Goal: Task Accomplishment & Management: Manage account settings

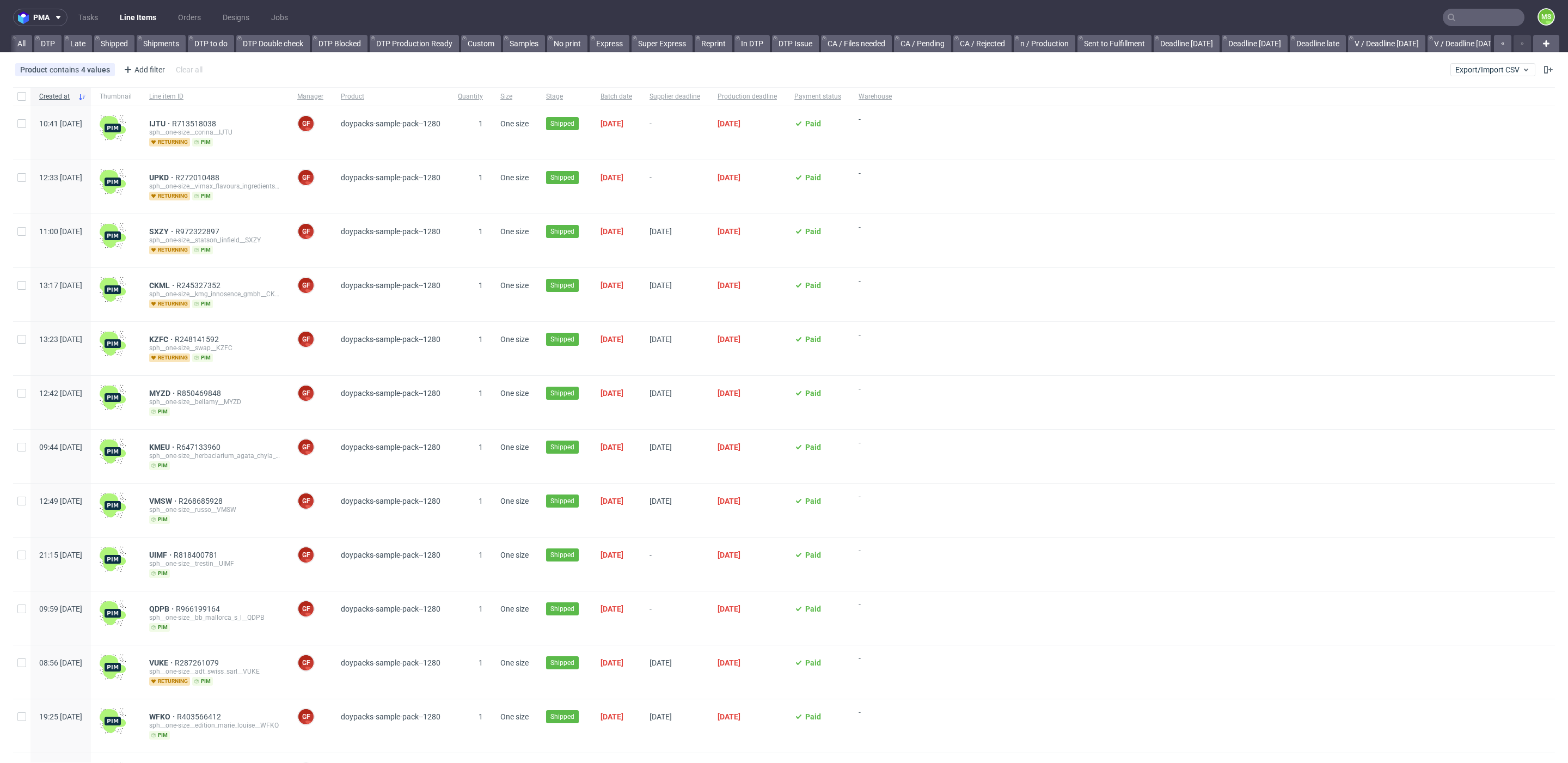
scroll to position [0, 2234]
click at [1472, 70] on span "Export/Import CSV" at bounding box center [1492, 69] width 75 height 9
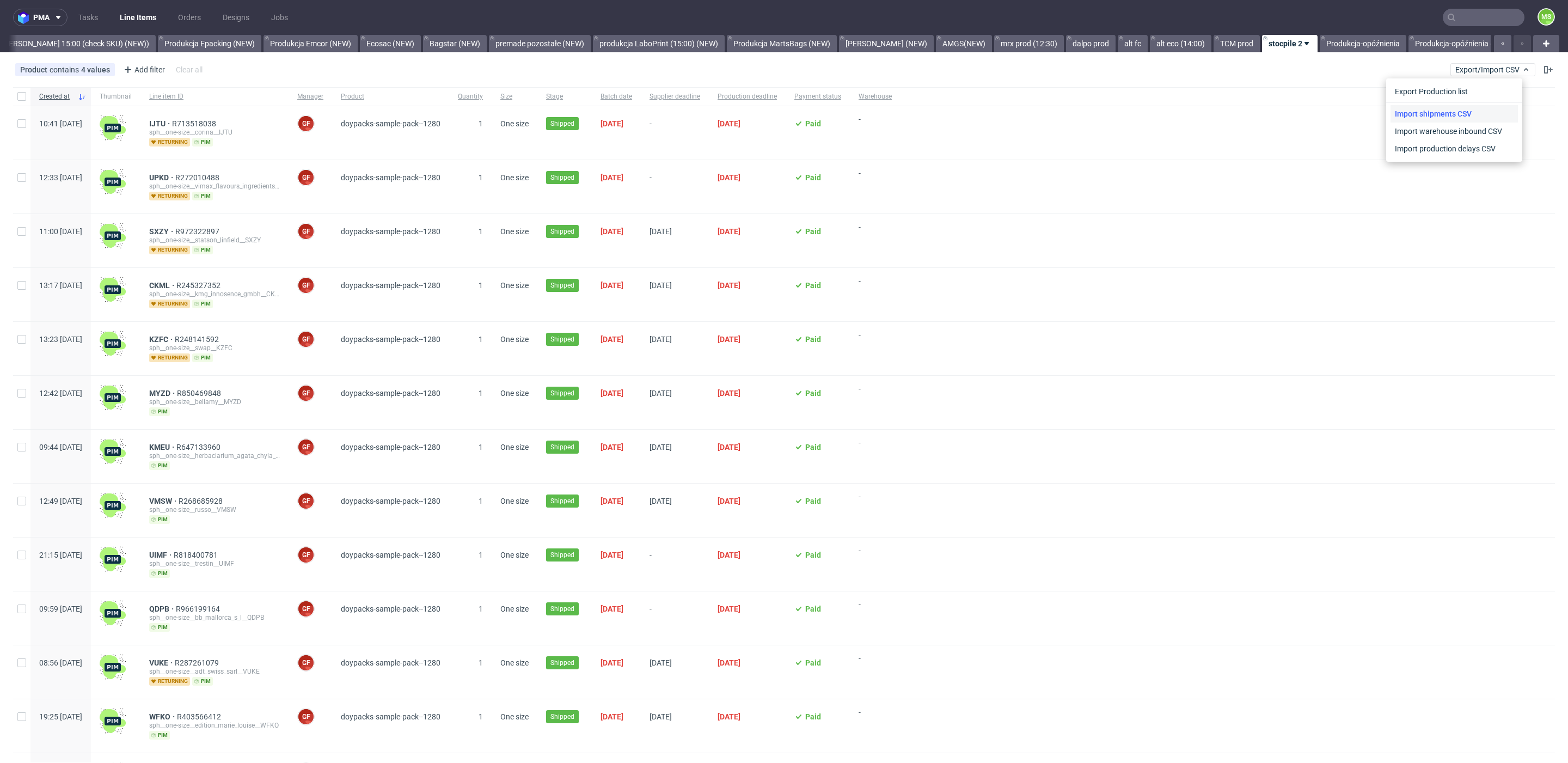
click at [1468, 108] on link "Import shipments CSV" at bounding box center [1454, 114] width 128 height 17
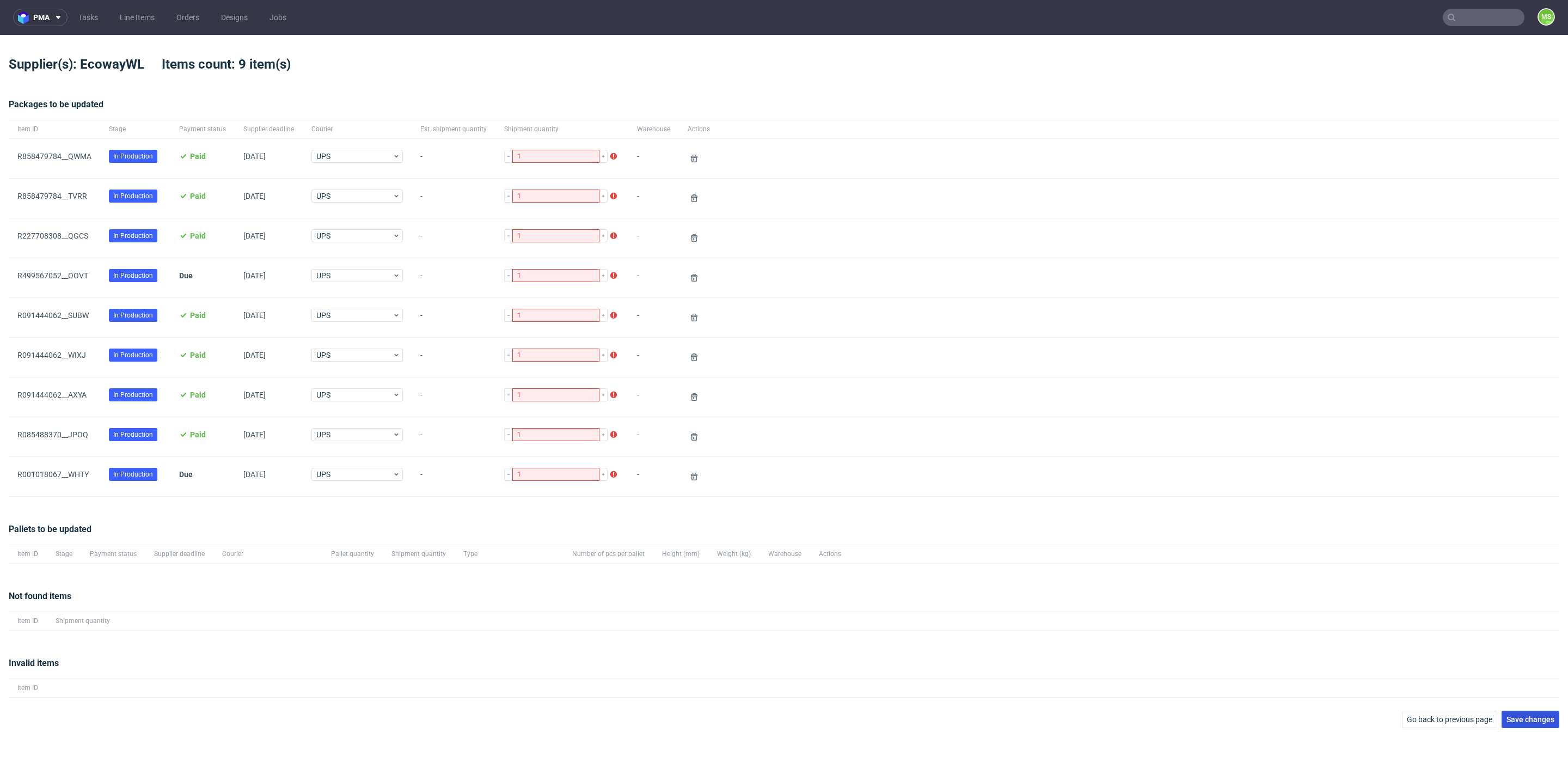
click at [1526, 717] on span "Save changes" at bounding box center [1530, 719] width 48 height 7
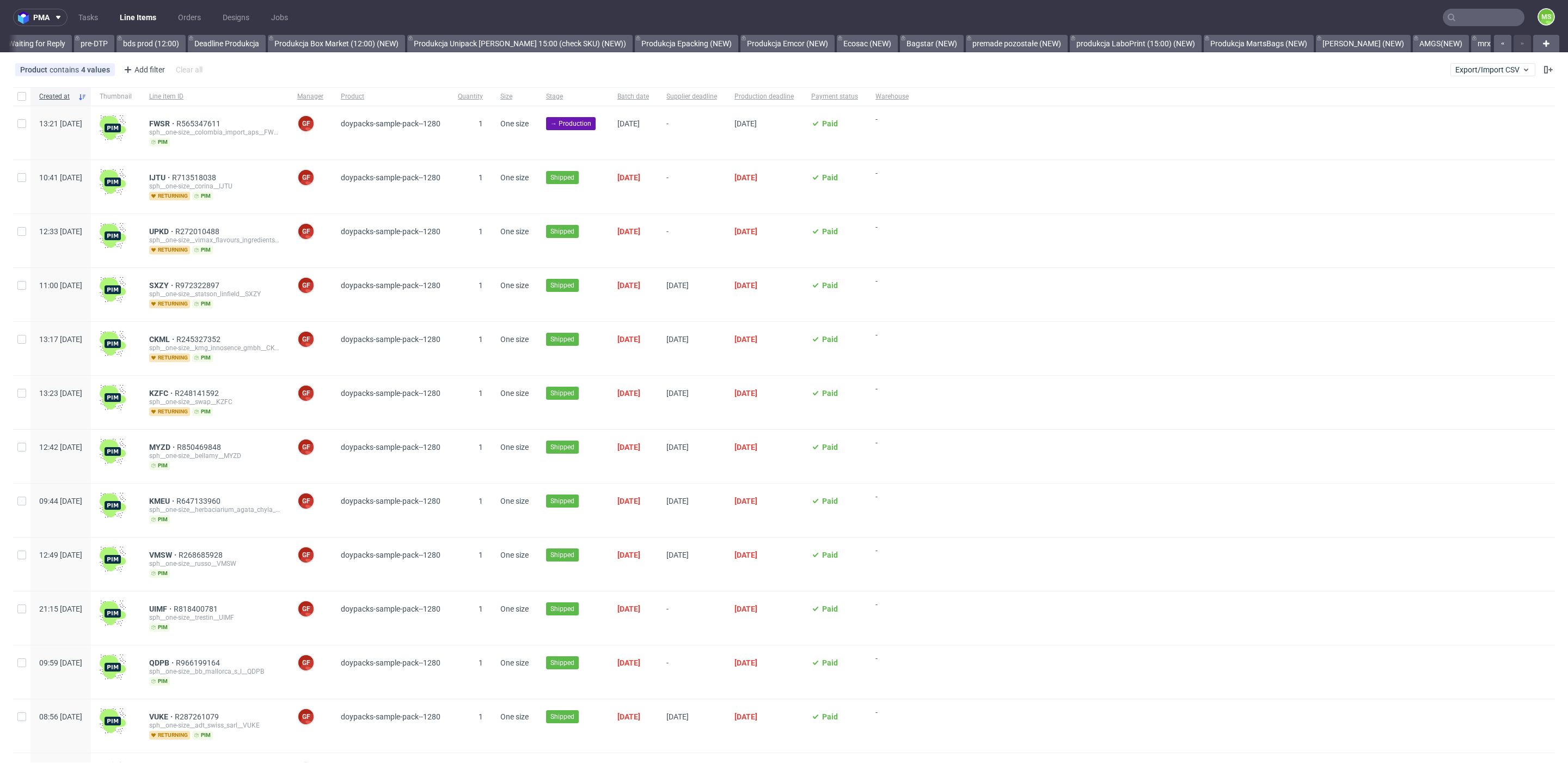
scroll to position [0, 2234]
click at [1469, 20] on input "text" at bounding box center [1483, 17] width 82 height 17
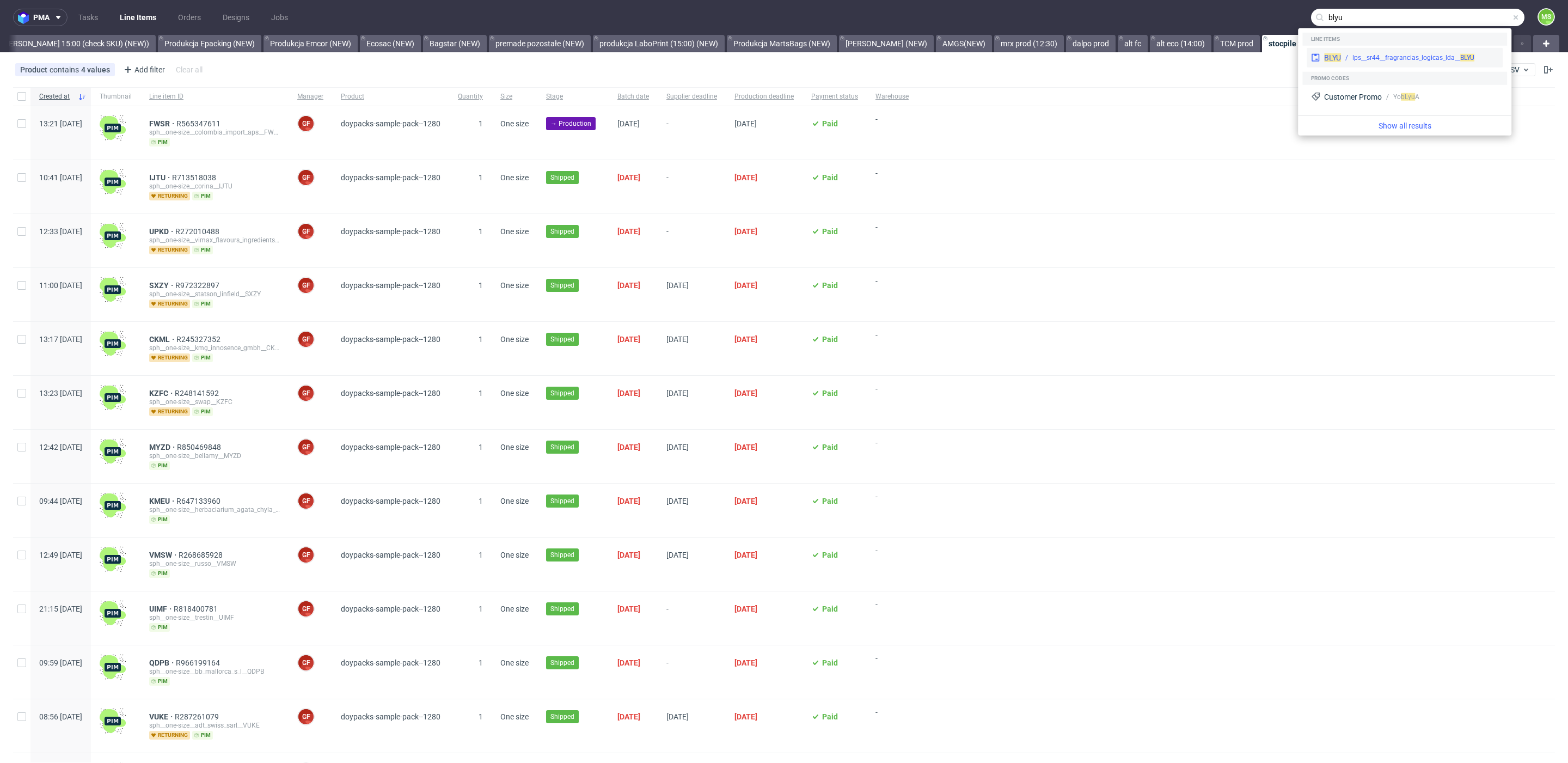
type input "blyu"
click at [1392, 53] on div "lps__sr44__fragrancias_logicas_lda__ BLYU" at bounding box center [1413, 57] width 122 height 10
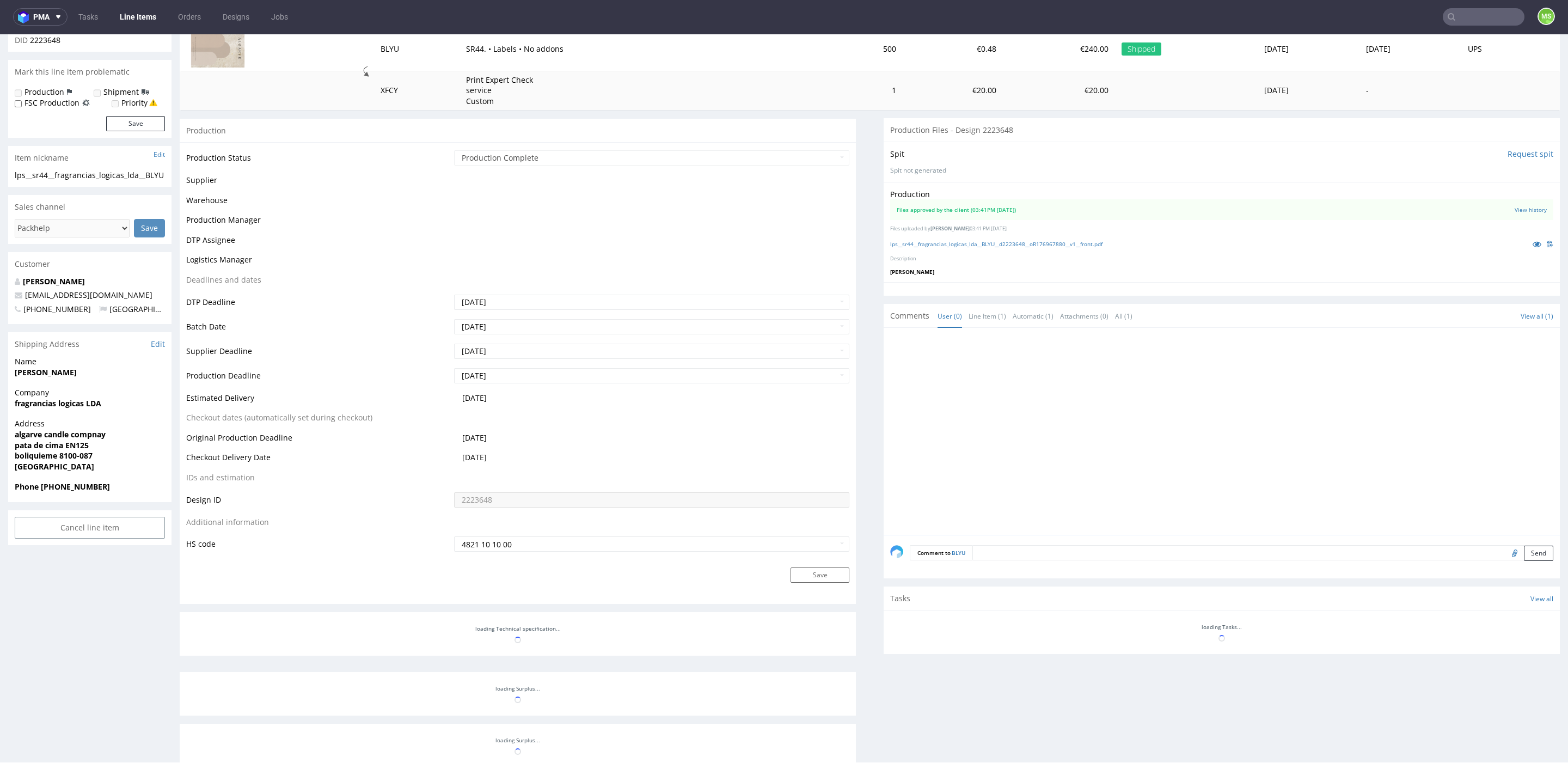
scroll to position [136, 0]
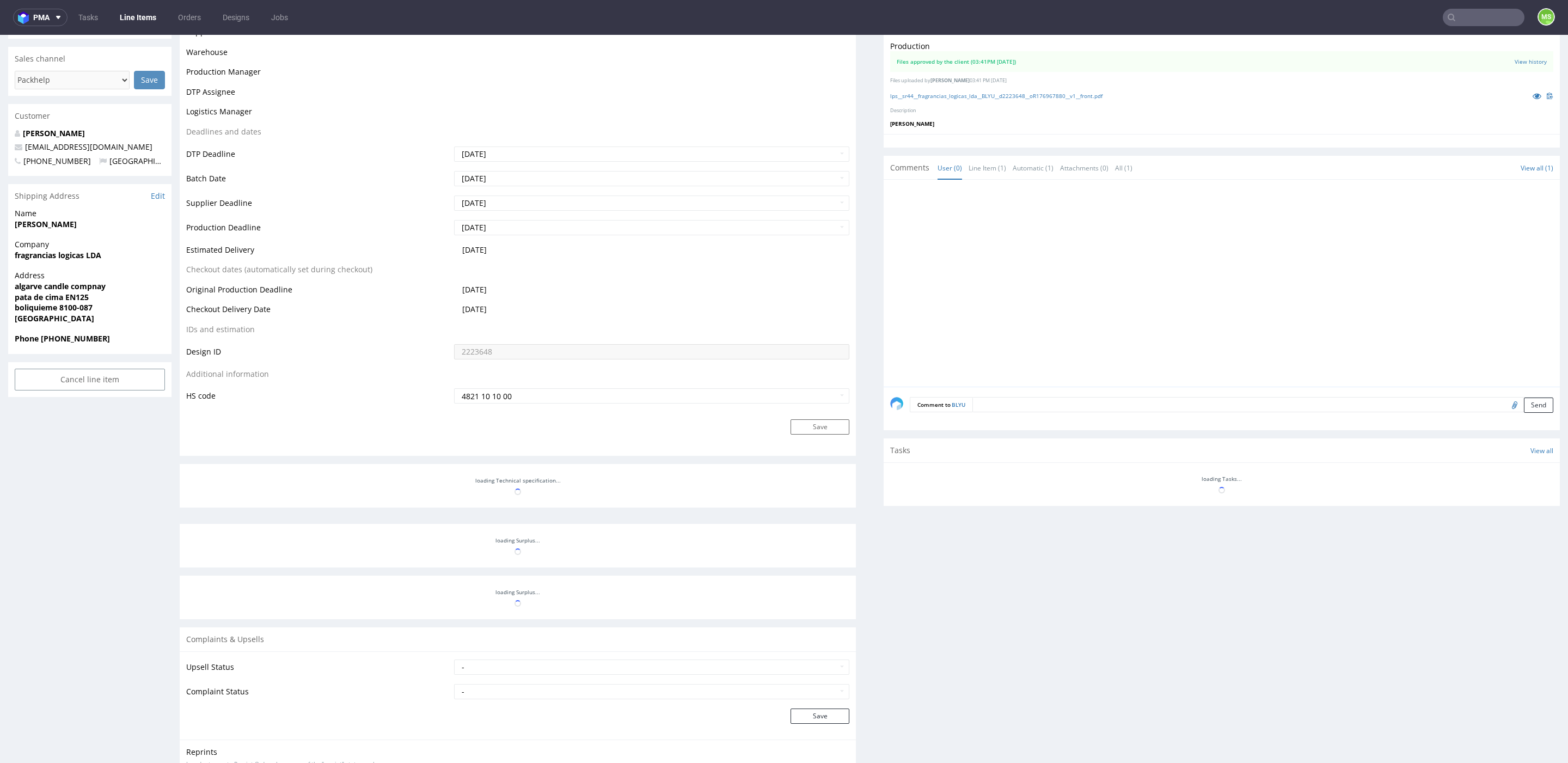
scroll to position [306, 0]
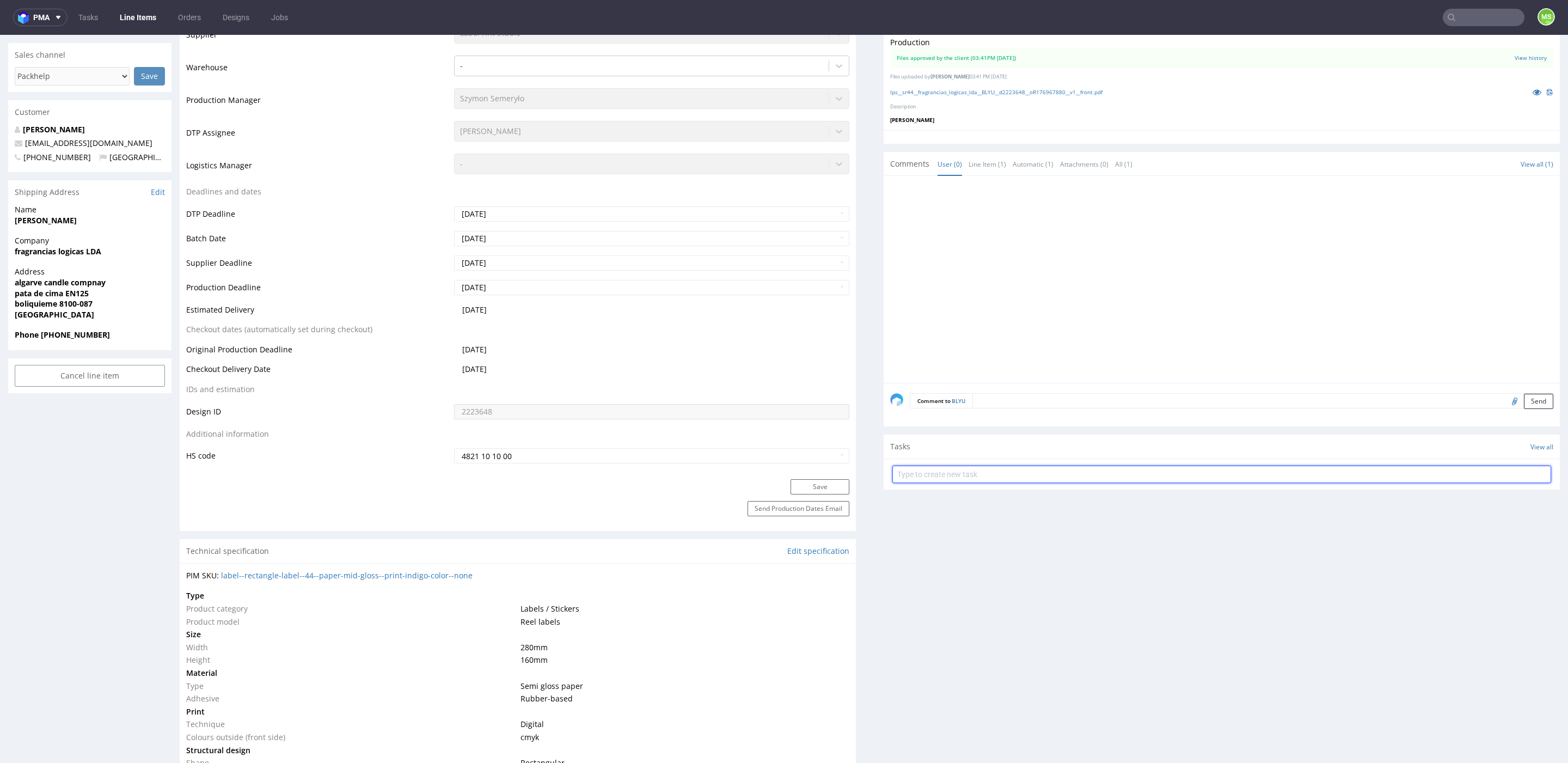
click at [896, 469] on input "text" at bounding box center [1221, 475] width 658 height 17
type input "Reprint"
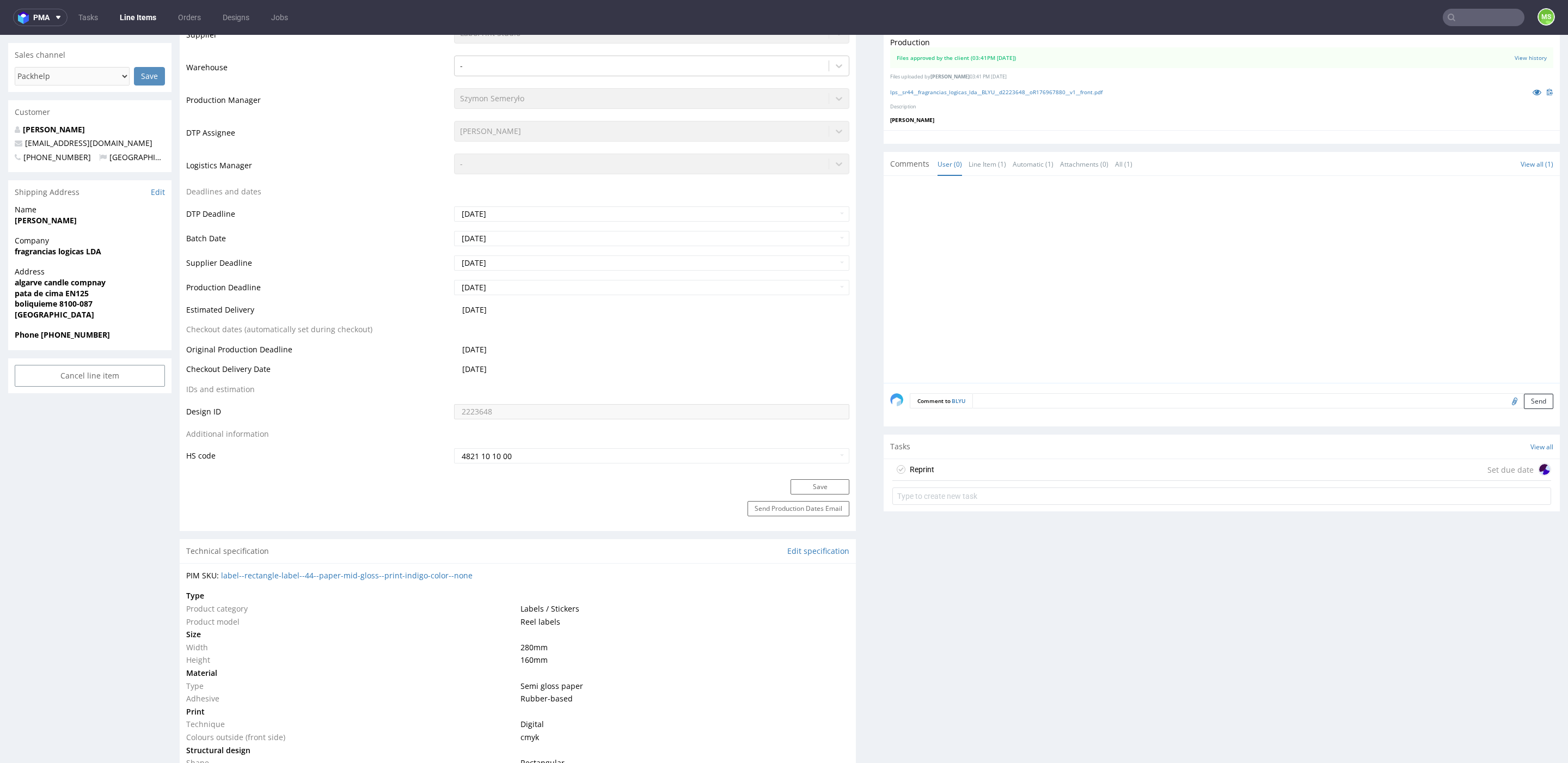
click at [911, 467] on div "Reprint" at bounding box center [922, 469] width 25 height 13
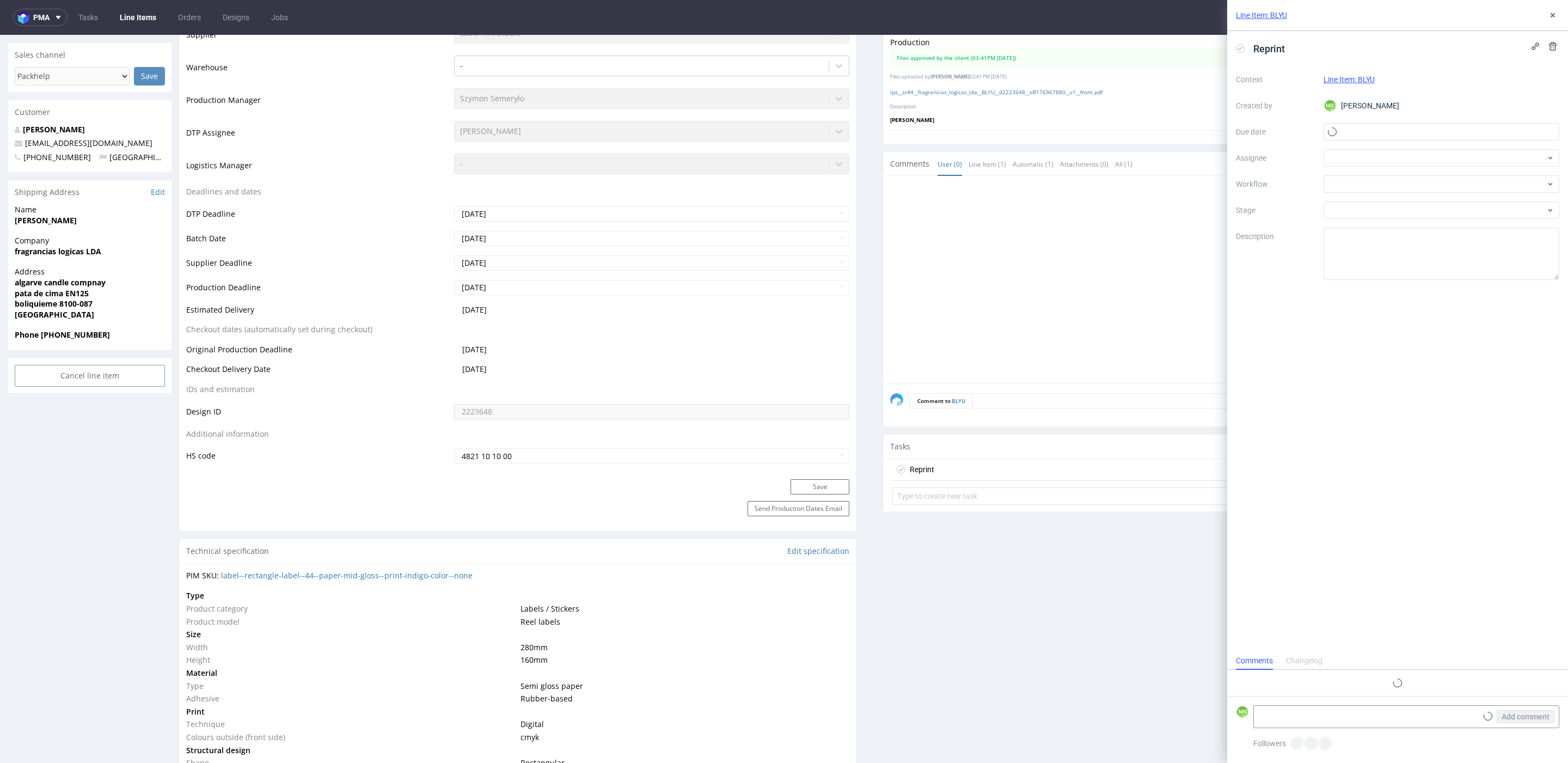
scroll to position [8, 0]
click at [1377, 136] on input "text" at bounding box center [1442, 132] width 237 height 17
drag, startPoint x: 1407, startPoint y: 222, endPoint x: 1401, endPoint y: 221, distance: 6.1
click at [1406, 221] on span "8" at bounding box center [1406, 223] width 5 height 11
type input "[DATE]"
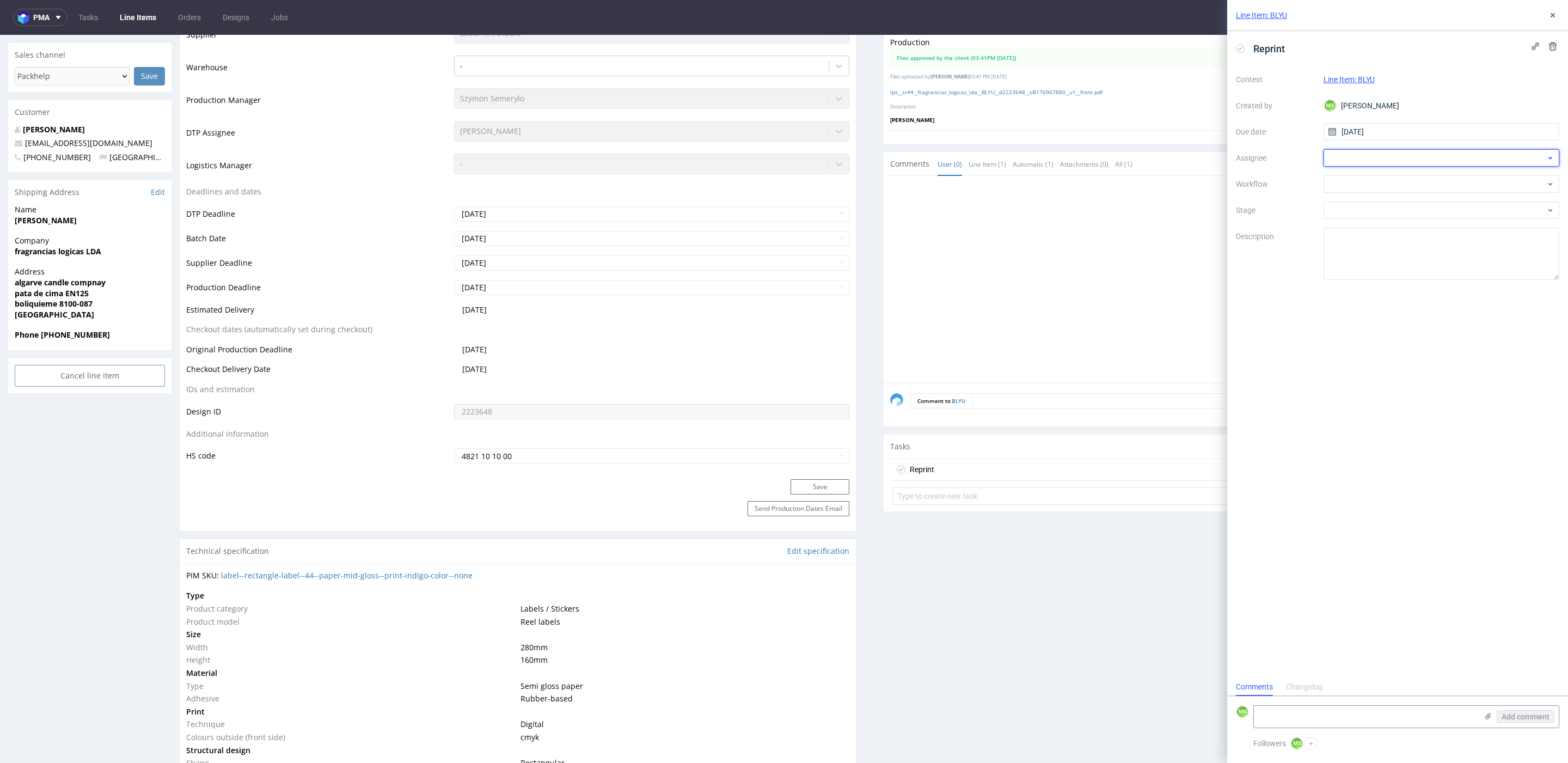
click at [1380, 156] on div at bounding box center [1442, 158] width 237 height 17
type input "aleks"
click at [1438, 175] on div at bounding box center [1442, 184] width 237 height 17
click at [1404, 263] on div "Warehouse - Shipping" at bounding box center [1441, 263] width 227 height 19
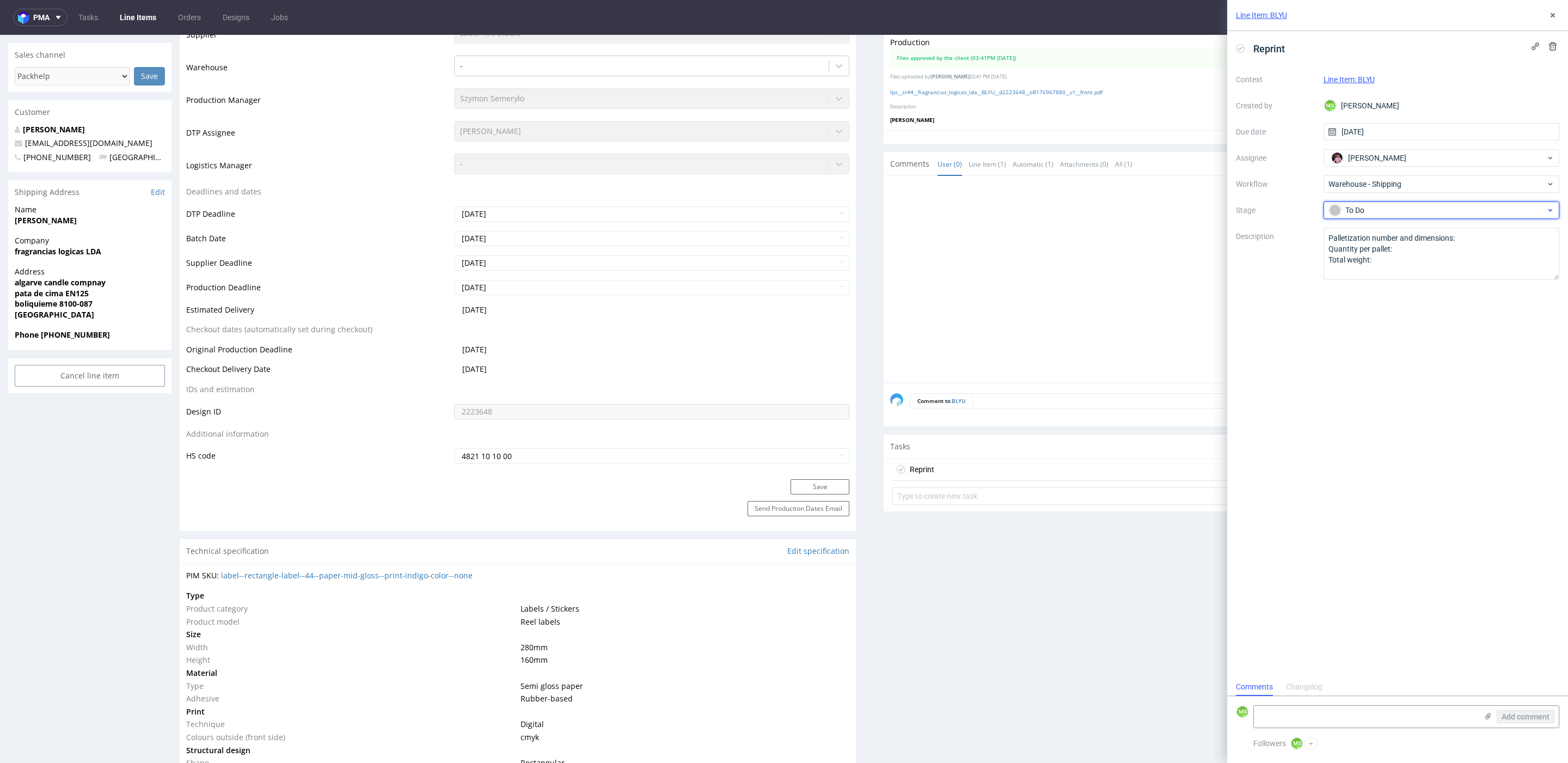
click at [1401, 209] on div "To Do" at bounding box center [1437, 210] width 217 height 12
click at [1388, 239] on div "To Do" at bounding box center [1442, 237] width 218 height 12
click at [1424, 261] on textarea "Palletization number and dimensions: Quantity per pallet: Total weight:" at bounding box center [1442, 253] width 237 height 53
drag, startPoint x: 1430, startPoint y: 300, endPoint x: 959, endPoint y: 110, distance: 507.9
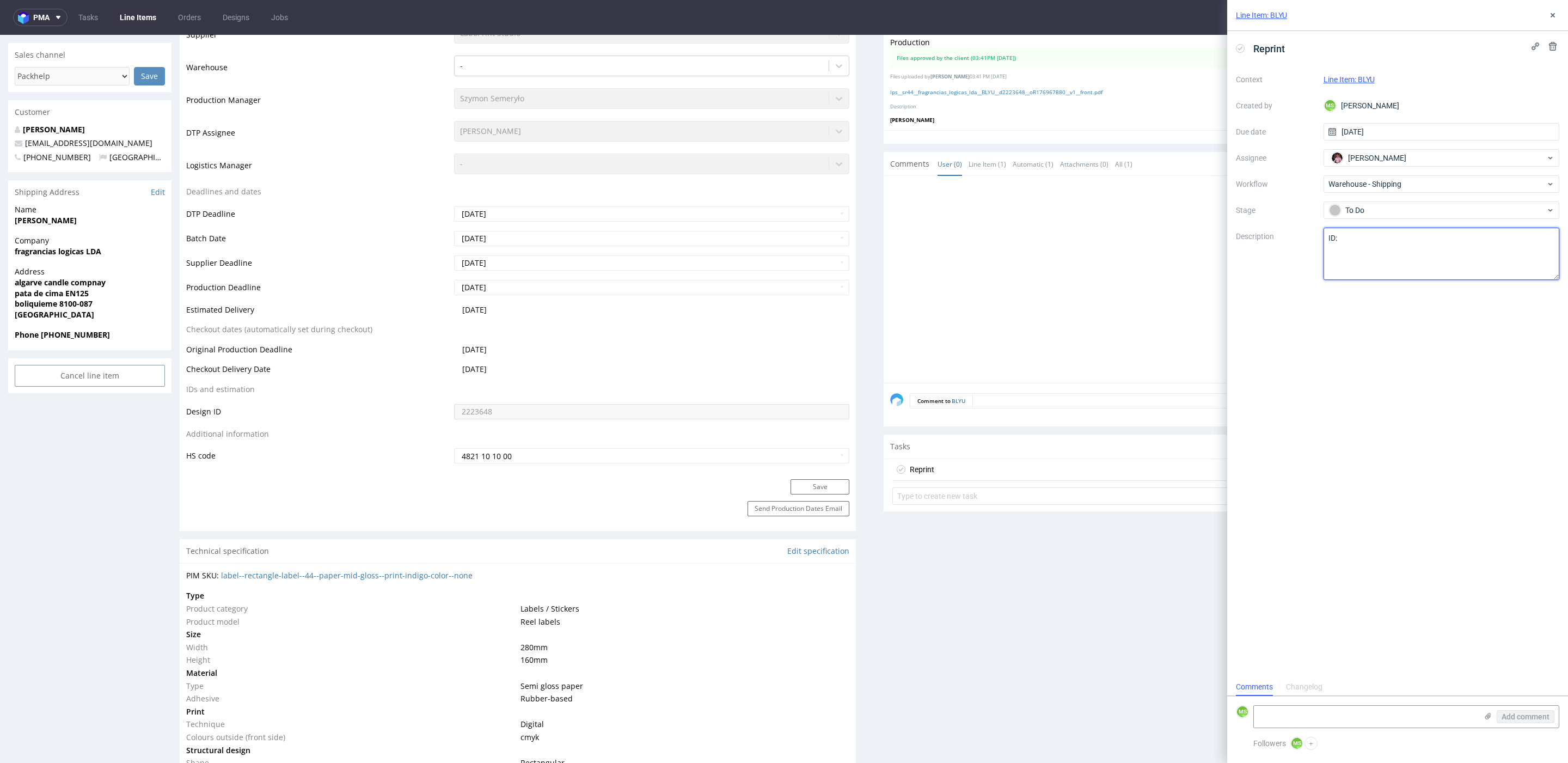
paste textarea "R176967880__BLYU_Reprint"
paste textarea "1Z5A15806899186626"
drag, startPoint x: 1342, startPoint y: 250, endPoint x: 1370, endPoint y: 255, distance: 28.4
click at [1343, 250] on textarea "ID: R176967880__BLYU_Reprint TN:" at bounding box center [1442, 253] width 237 height 53
type textarea "ID: R176967880__BLYU_Reprint TN: 1Z5A15806899186626"
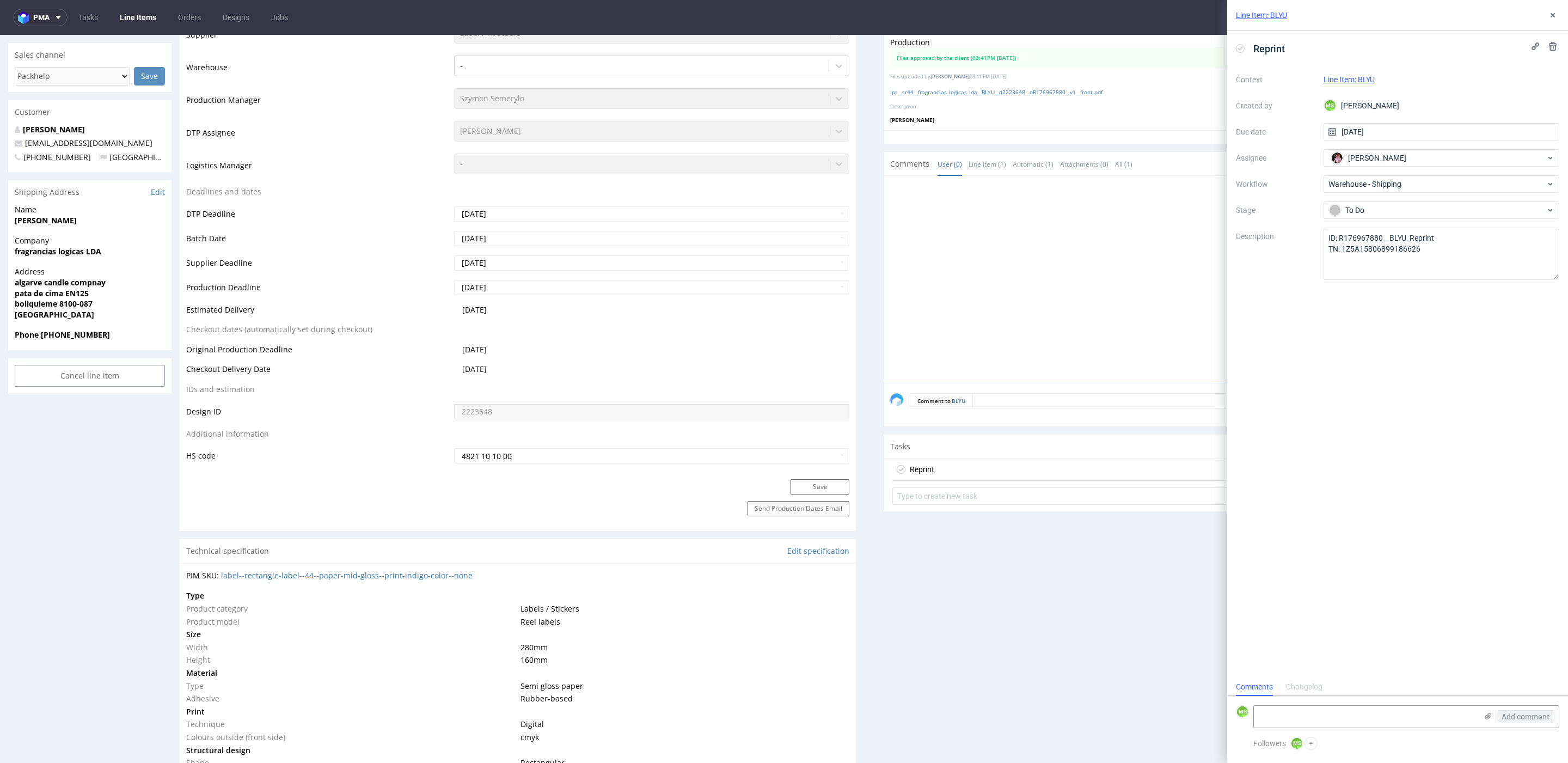
click at [1391, 421] on div "Reprint Context Line Item: BLYU Created by MS Maksymilian Szyszko Due date 08/0…" at bounding box center [1397, 354] width 341 height 647
click at [1310, 744] on button "+" at bounding box center [1311, 744] width 13 height 13
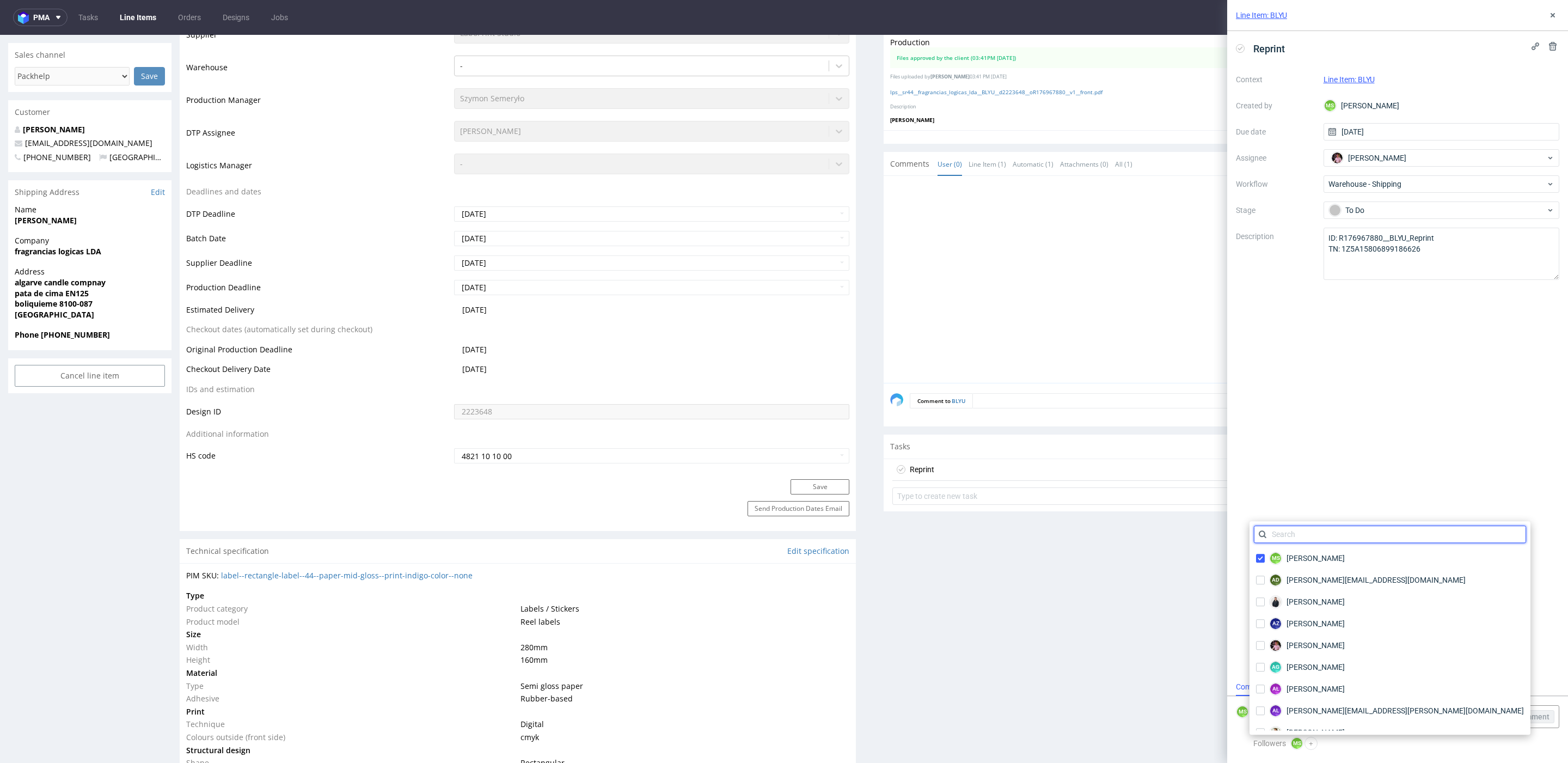
click at [1382, 538] on input "text" at bounding box center [1390, 534] width 272 height 17
click at [1370, 688] on div "AŁ Aleksandra Łętowska" at bounding box center [1390, 689] width 272 height 17
click at [1341, 541] on input "text" at bounding box center [1390, 534] width 272 height 17
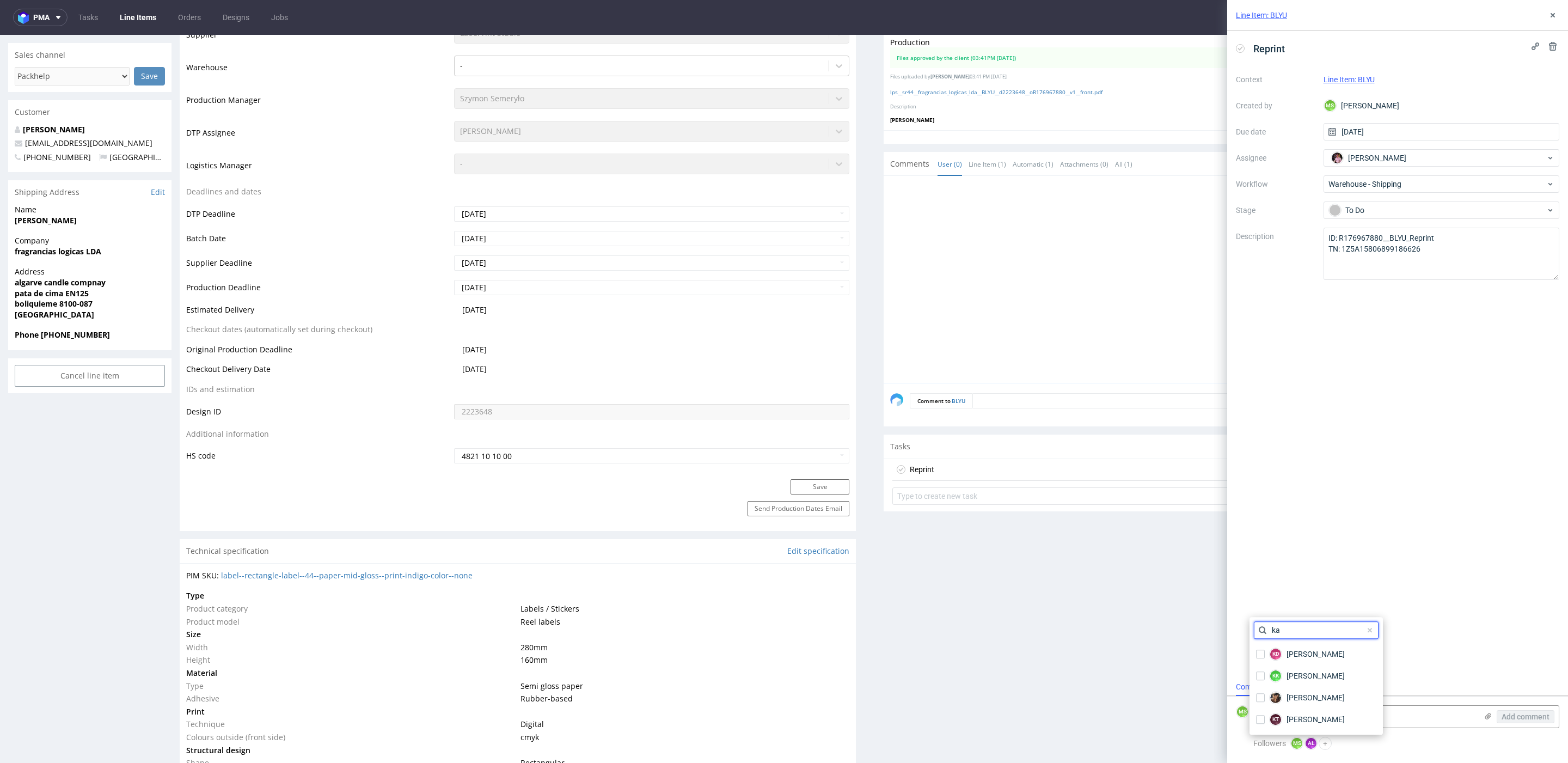
type input "k"
type input "natalia"
click at [1317, 674] on span "Natalia Kaczorowska" at bounding box center [1316, 676] width 58 height 11
click at [1492, 644] on div "Reprint Context Line Item: BLYU Created by MS Maksymilian Szyszko Due date 08/0…" at bounding box center [1397, 354] width 341 height 647
drag, startPoint x: 1556, startPoint y: 14, endPoint x: 1549, endPoint y: 9, distance: 8.6
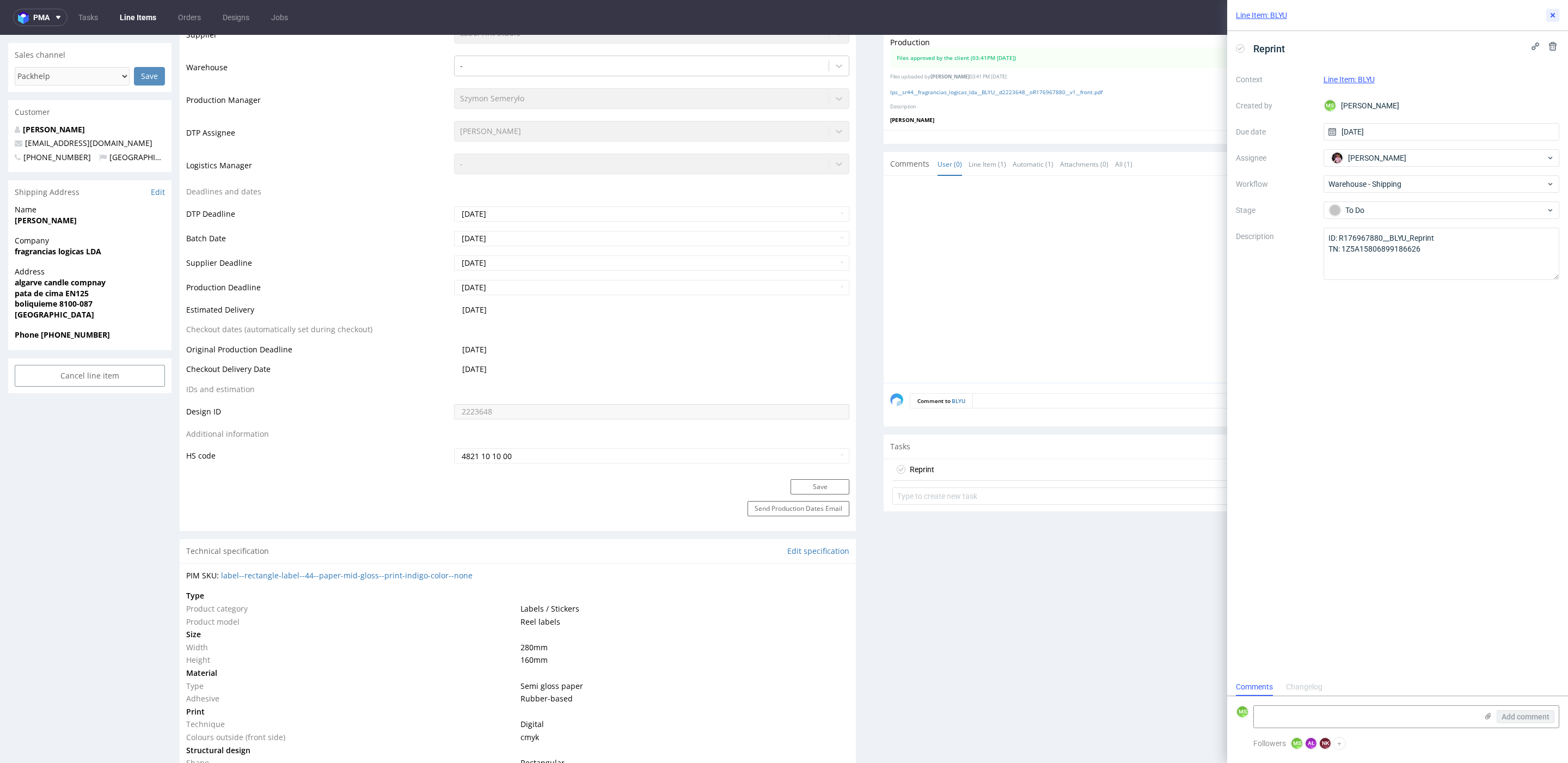
click at [1556, 13] on icon at bounding box center [1552, 15] width 9 height 9
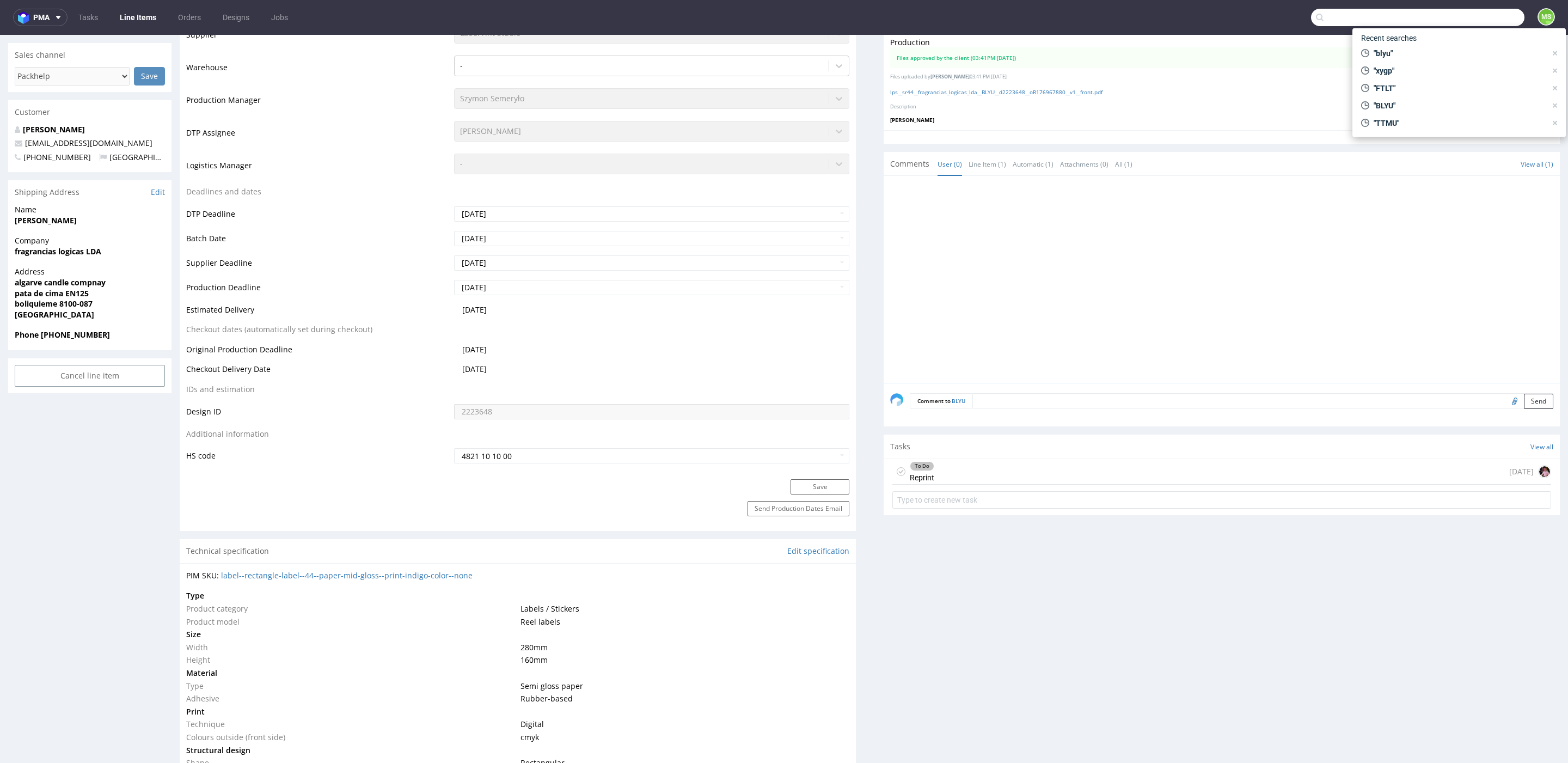
click at [1470, 23] on input "text" at bounding box center [1417, 17] width 213 height 17
type input "lpnj"
click at [1415, 47] on div "warehouse__f44__catherine__ LPNJ" at bounding box center [1405, 45] width 102 height 10
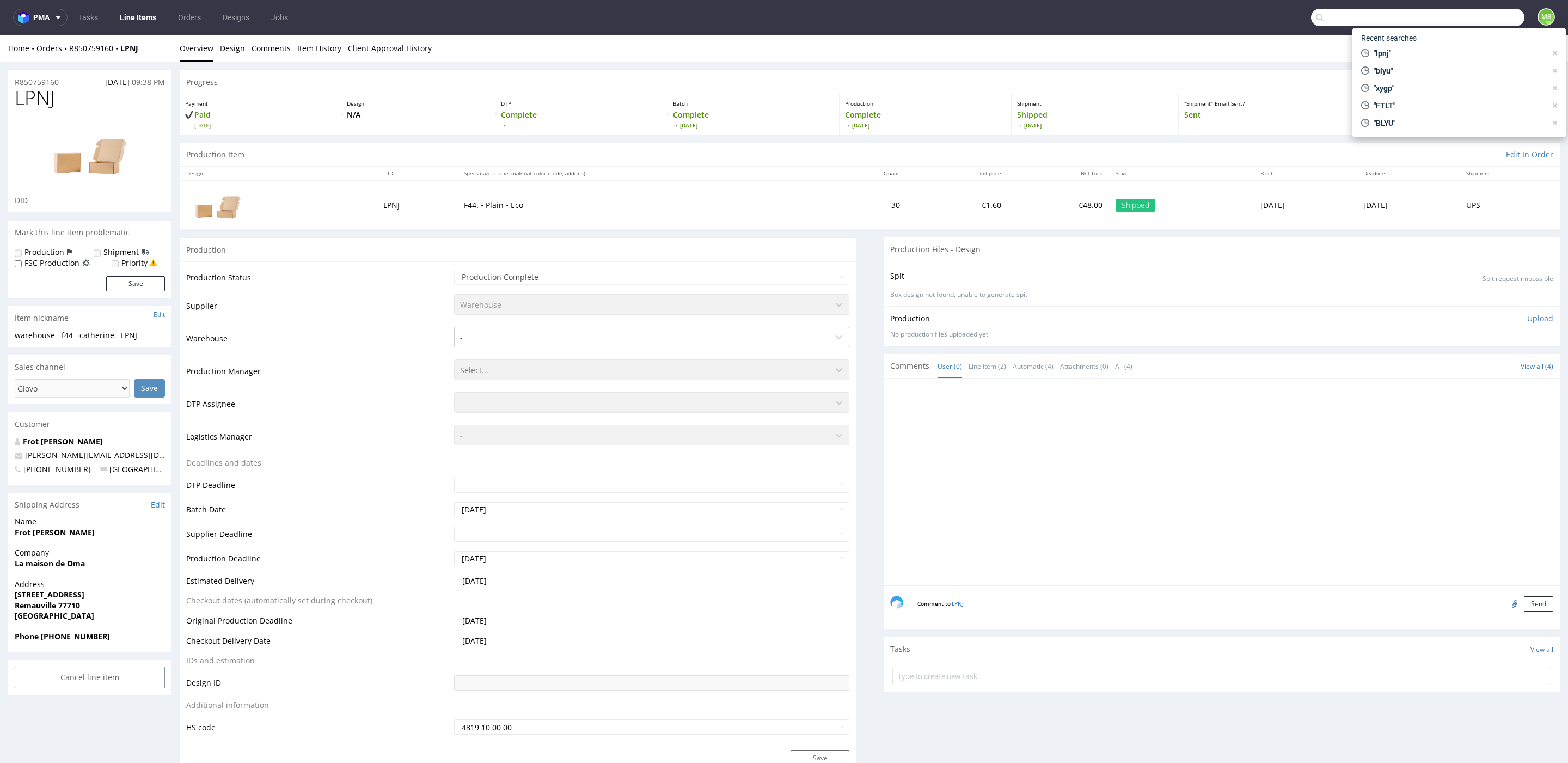
click at [1478, 11] on input "text" at bounding box center [1417, 17] width 213 height 17
type input "npnj"
click at [1428, 51] on div "NPNJ bm__c4-31-5-cm-x-22-5-cm__ts_telimena_stachnik__ NPNJ" at bounding box center [1404, 44] width 196 height 19
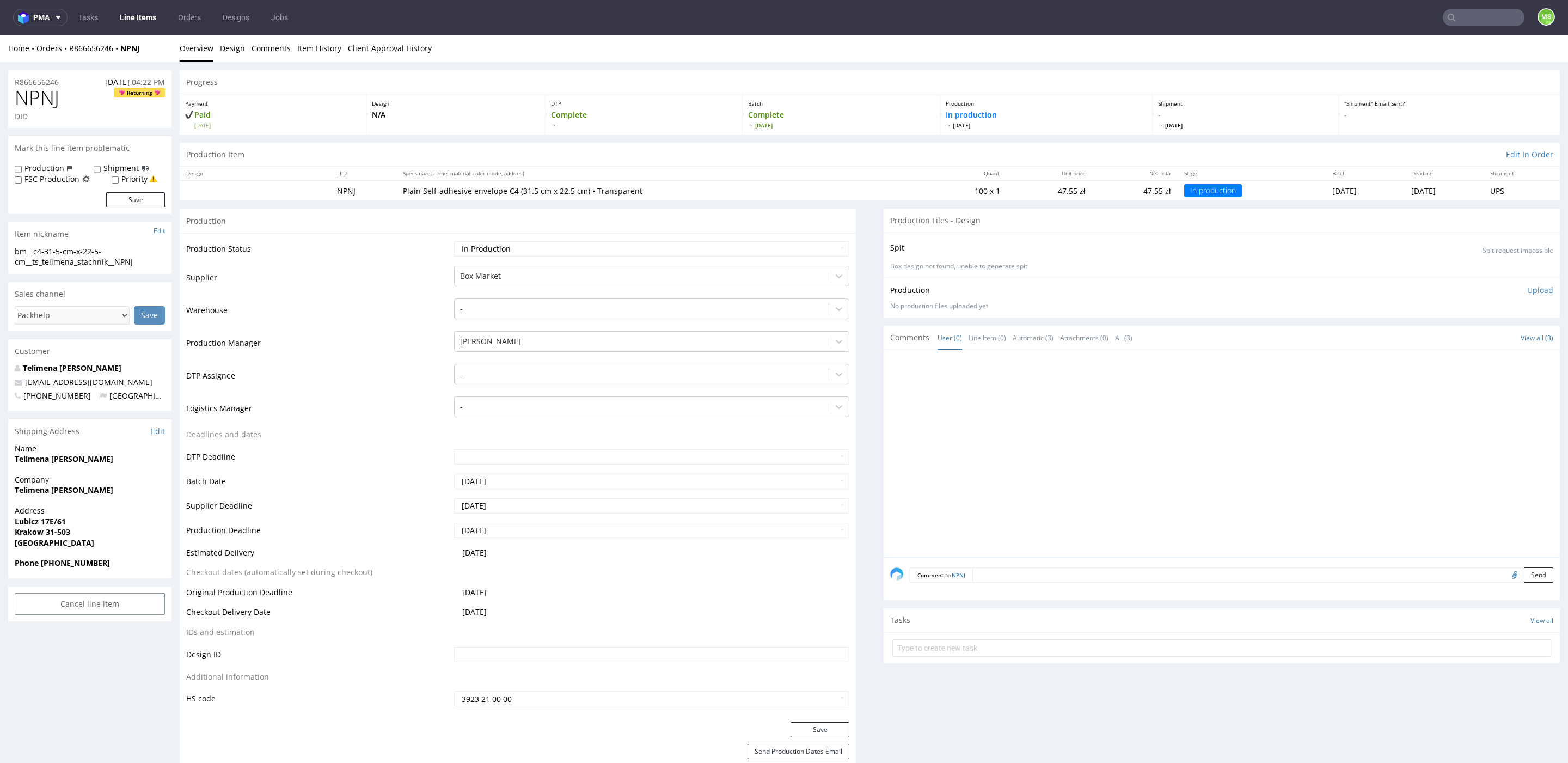
click at [138, 21] on link "Line Items" at bounding box center [138, 17] width 50 height 17
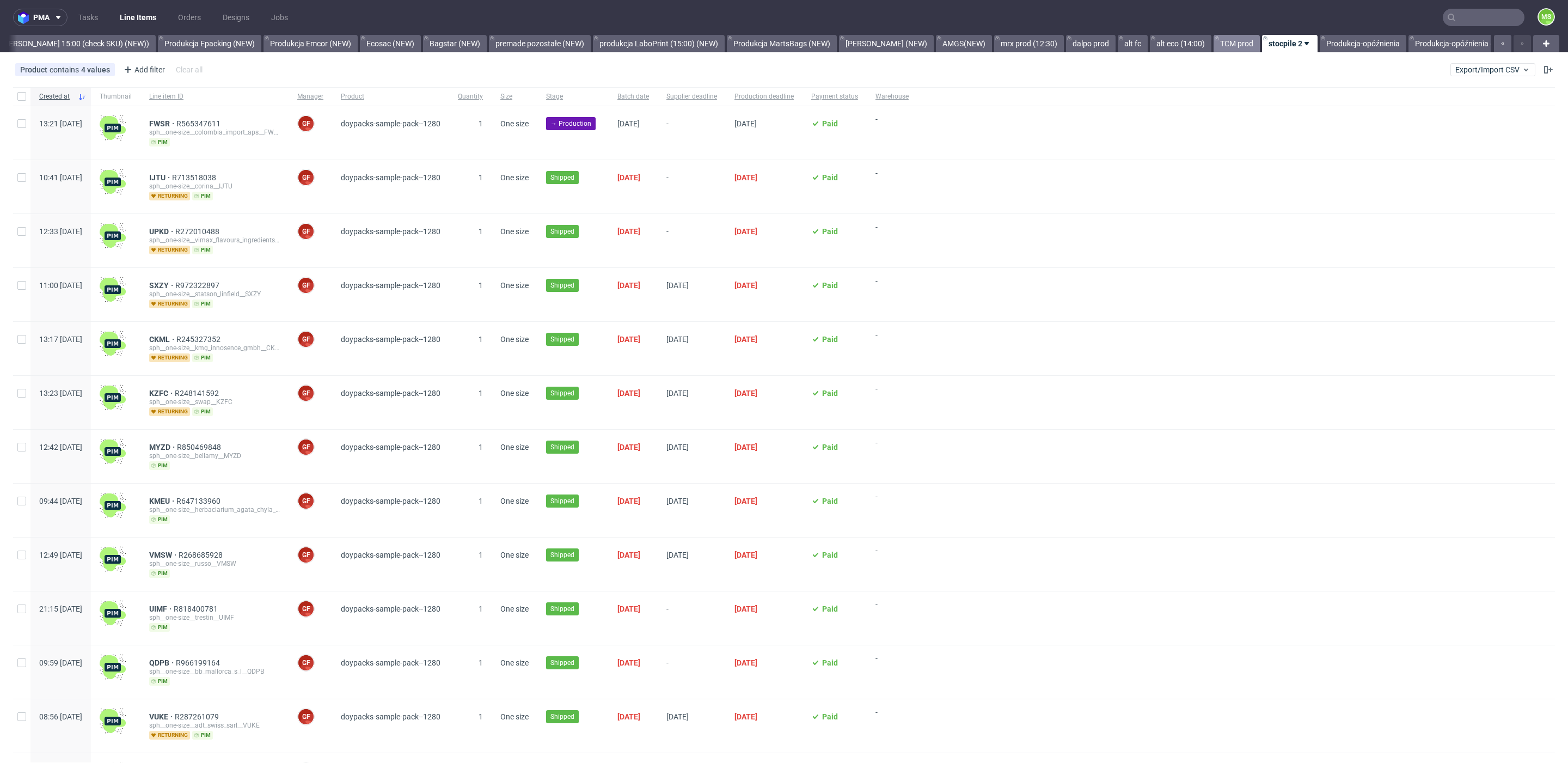
click at [1213, 49] on link "TCM prod" at bounding box center [1236, 43] width 47 height 17
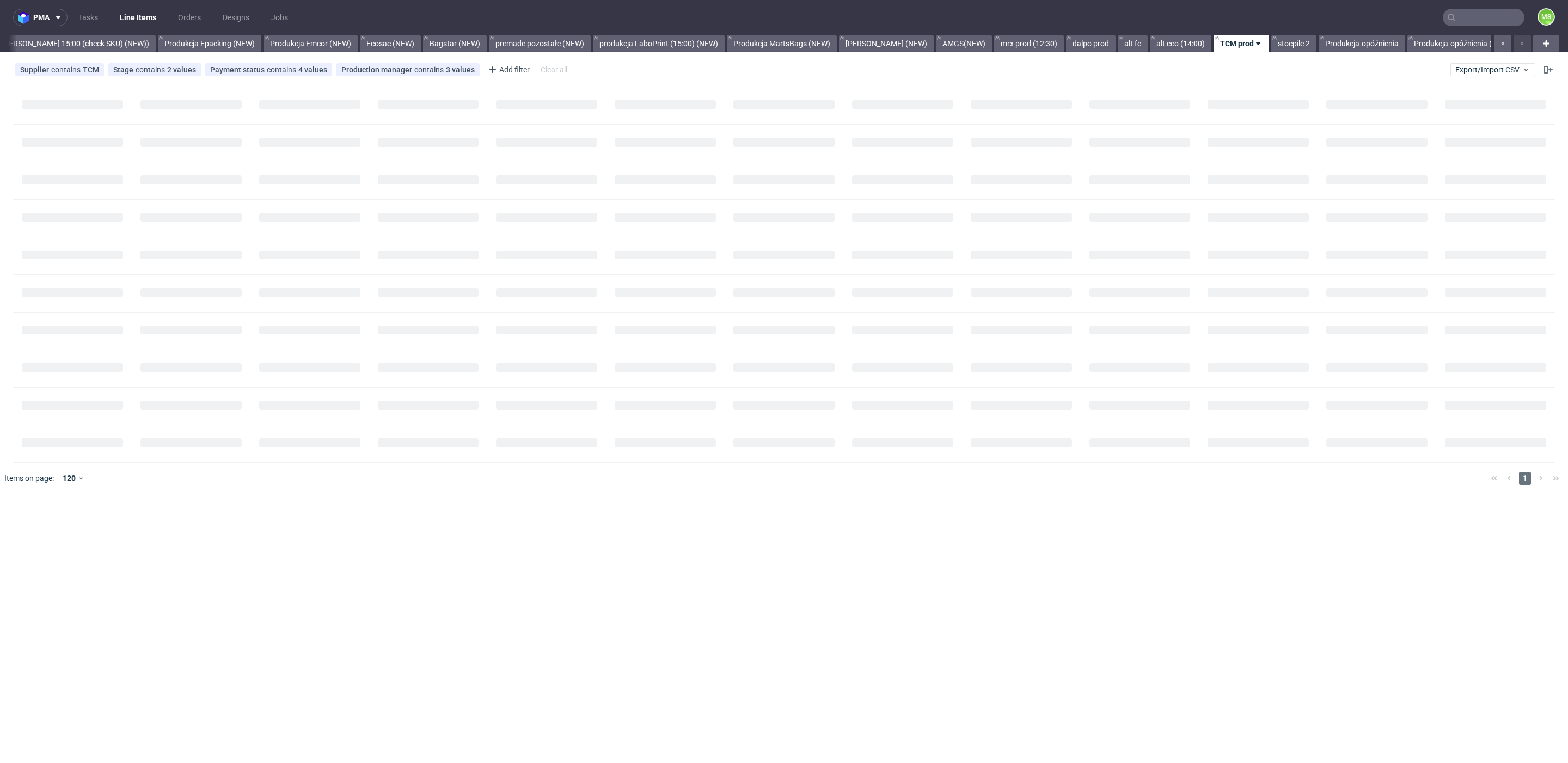
scroll to position [0, 2220]
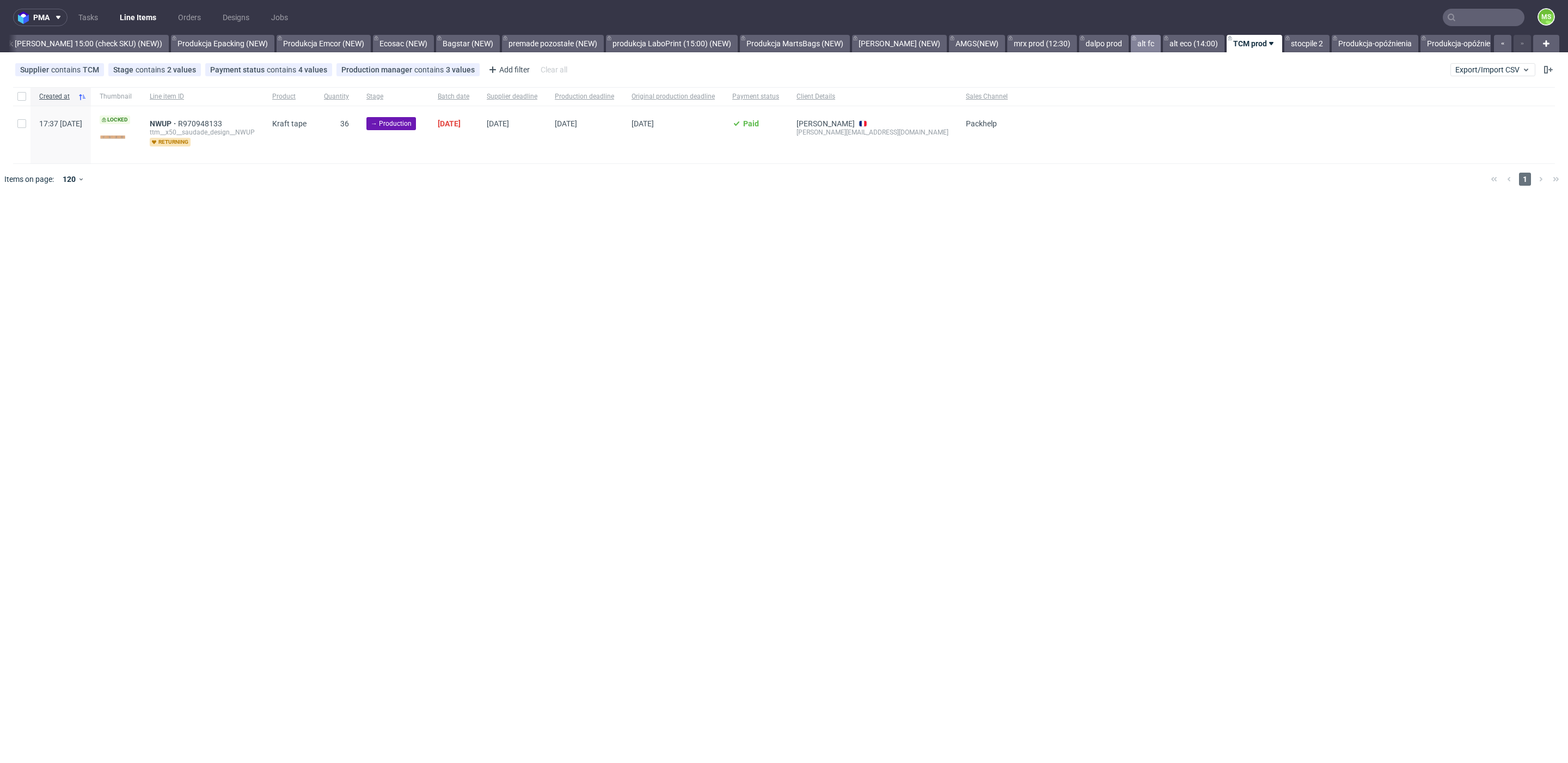
click at [1131, 45] on link "alt fc" at bounding box center [1145, 43] width 30 height 17
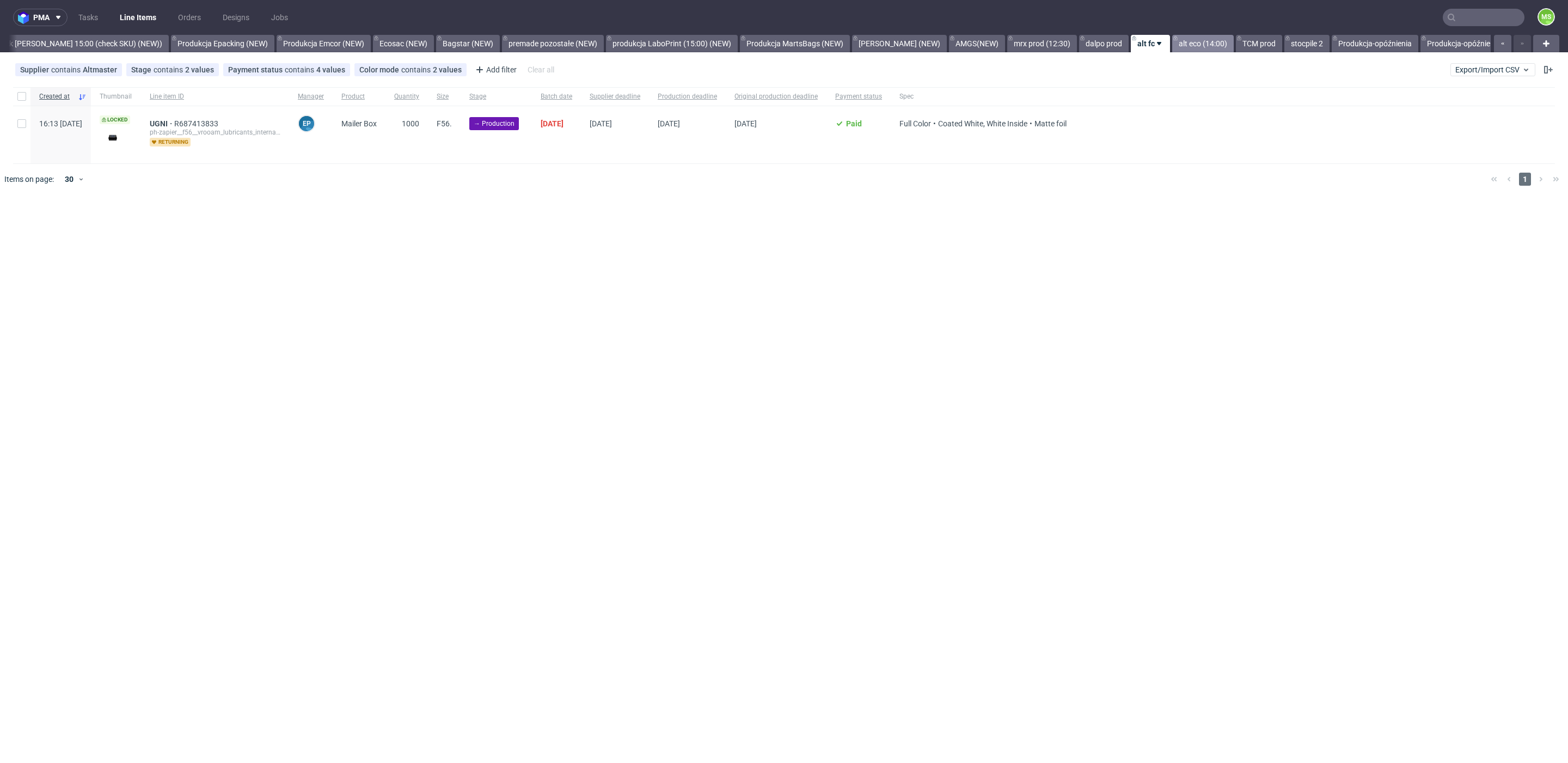
click at [1172, 45] on link "alt eco (14:00)" at bounding box center [1203, 43] width 62 height 17
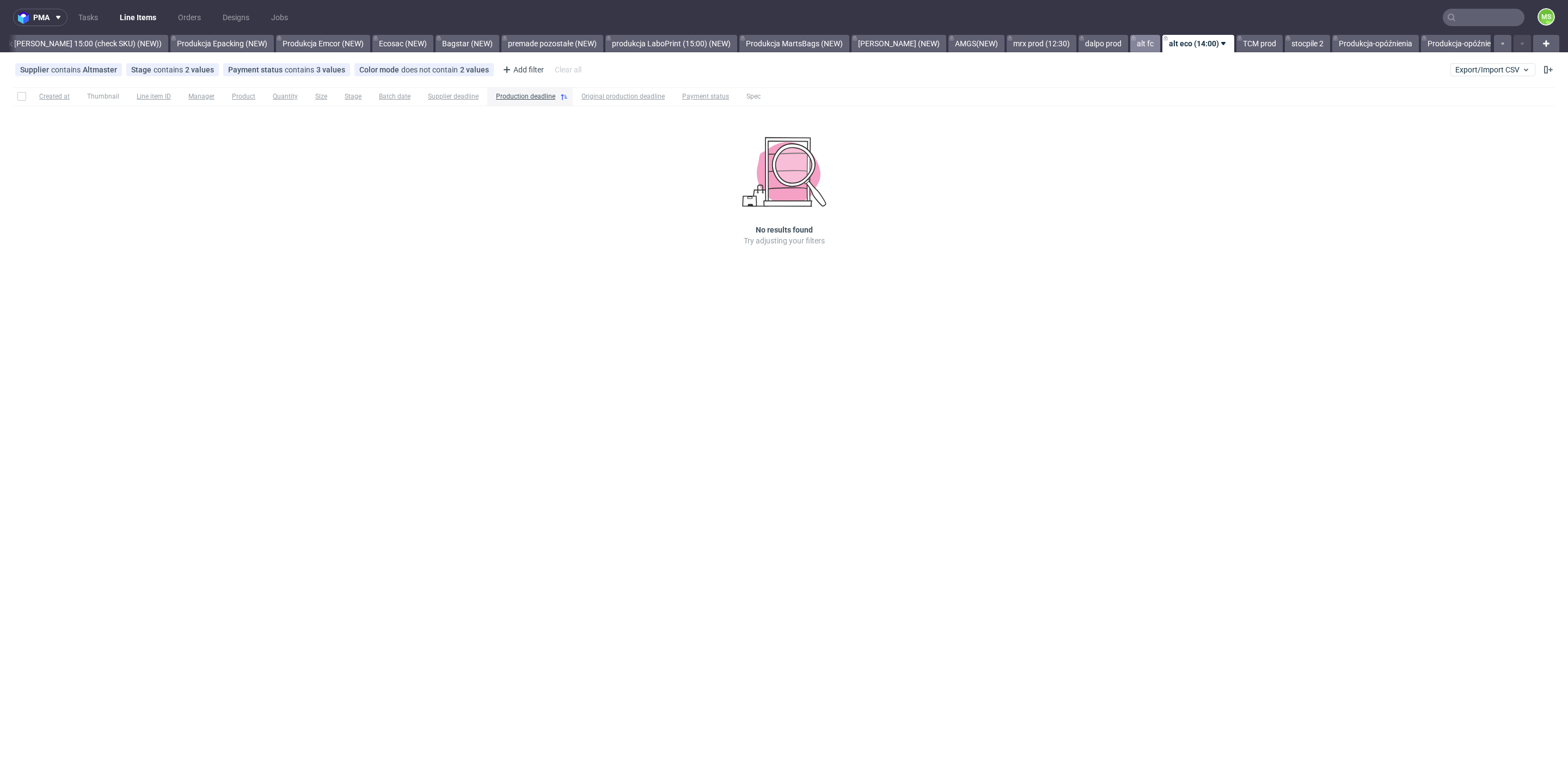
click at [1130, 44] on link "alt fc" at bounding box center [1145, 43] width 30 height 17
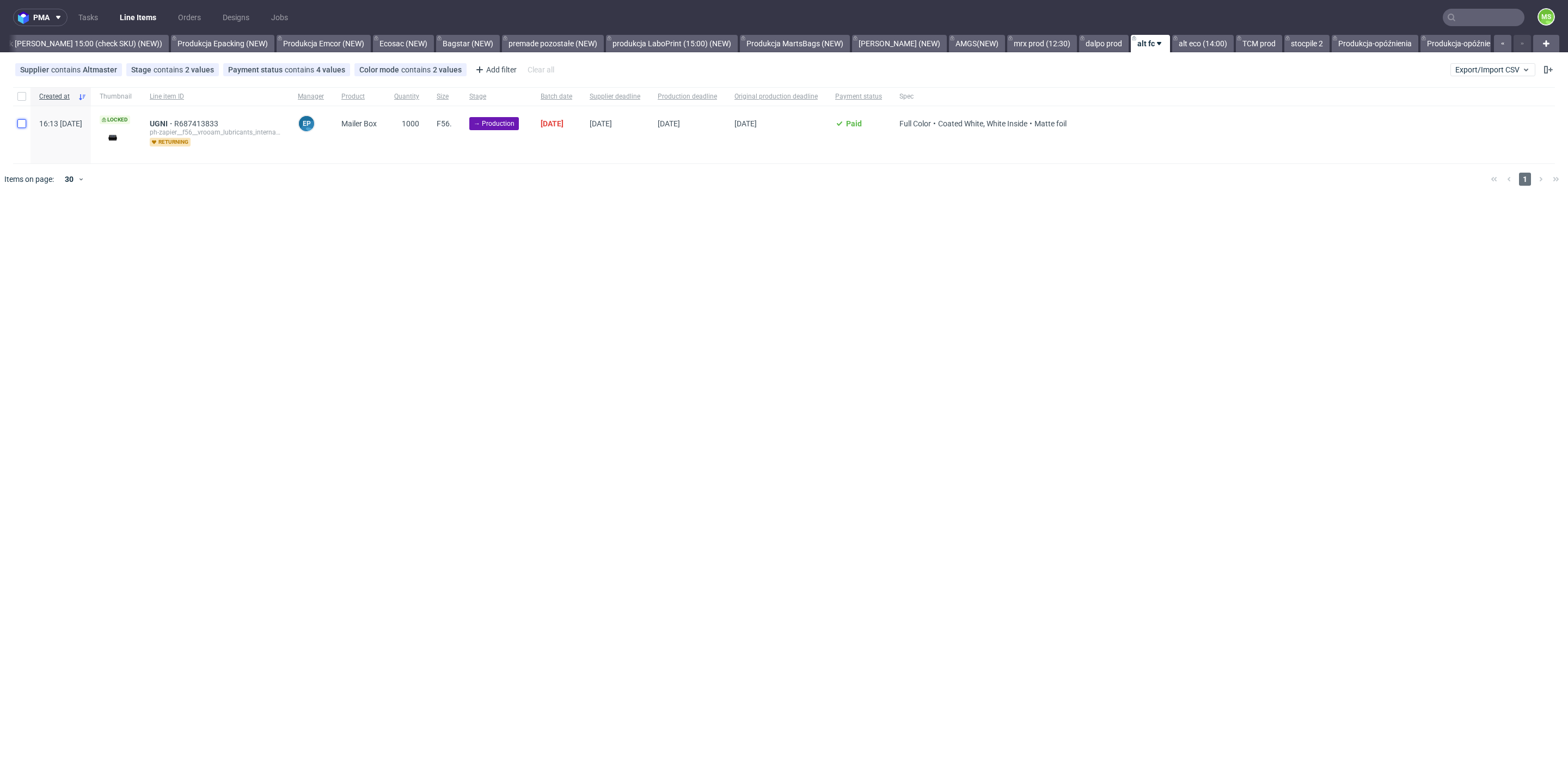
click at [17, 122] on input "checkbox" at bounding box center [21, 123] width 9 height 9
checkbox input "true"
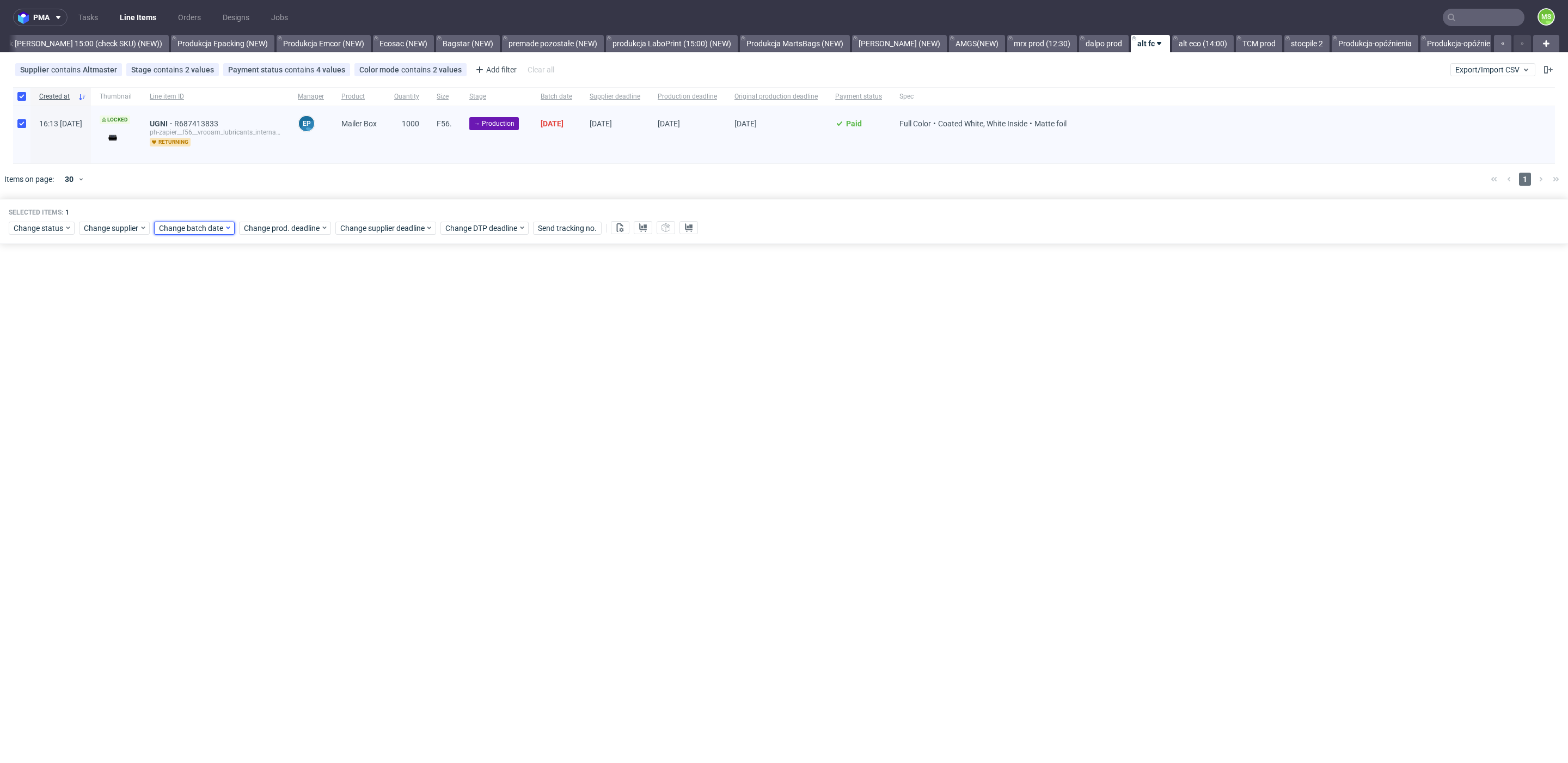
click at [184, 225] on span "Change batch date" at bounding box center [191, 228] width 65 height 11
click at [191, 312] on span "8" at bounding box center [192, 316] width 5 height 11
click at [289, 402] on button "Save" at bounding box center [283, 411] width 27 height 17
drag, startPoint x: 310, startPoint y: 228, endPoint x: 311, endPoint y: 234, distance: 6.1
click at [310, 228] on span "Change prod. deadline" at bounding box center [282, 228] width 77 height 11
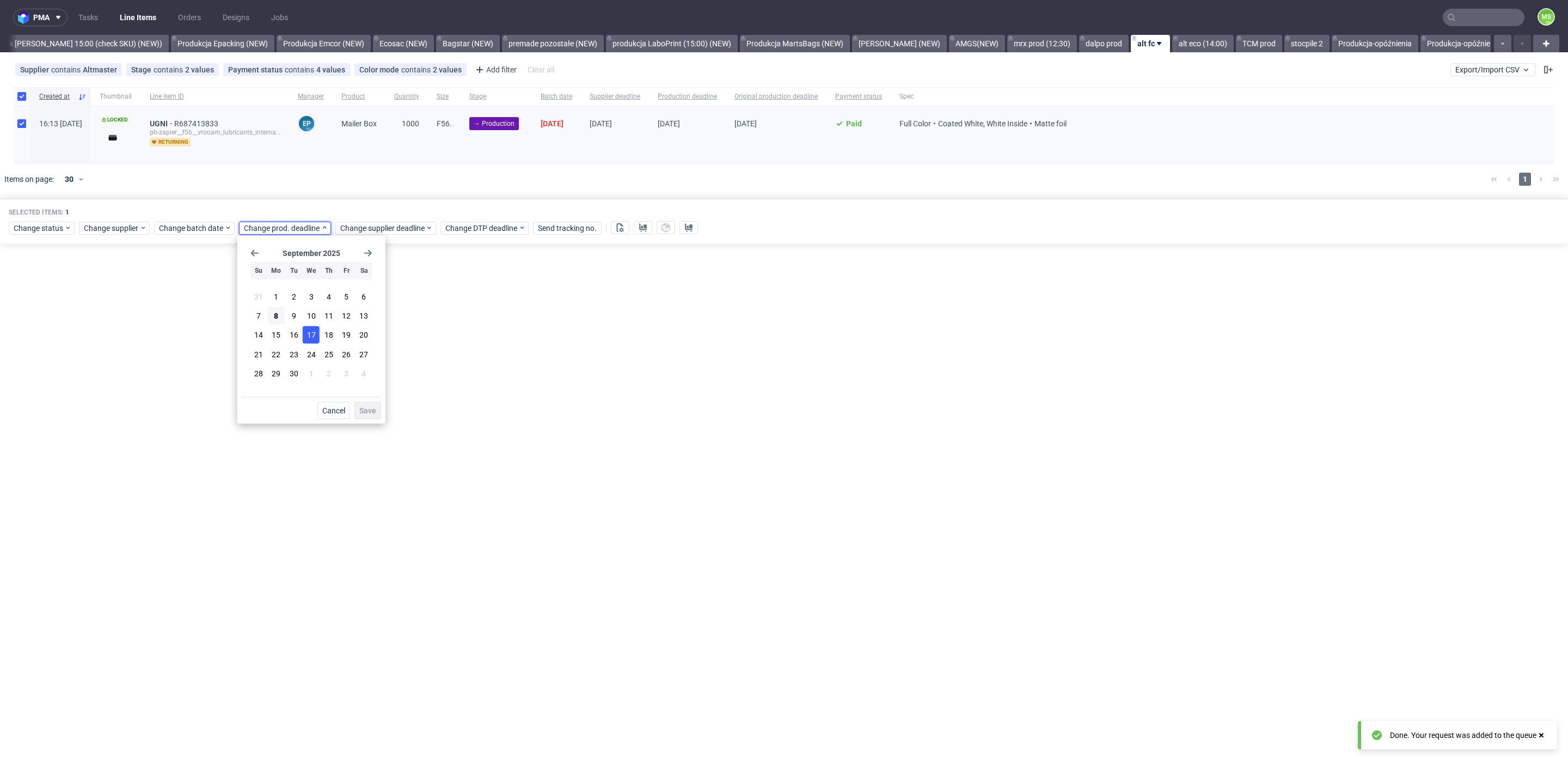
click at [302, 336] on section "31 1 2 3 4 5 6 7 8 9 10 11 12 13 14 15 16 17 18 19 20 21 22 23 24 25 26 27 28 2…" at bounding box center [312, 336] width 122 height 96
click at [306, 336] on button "17" at bounding box center [311, 335] width 17 height 17
click at [367, 407] on span "Save" at bounding box center [367, 410] width 17 height 7
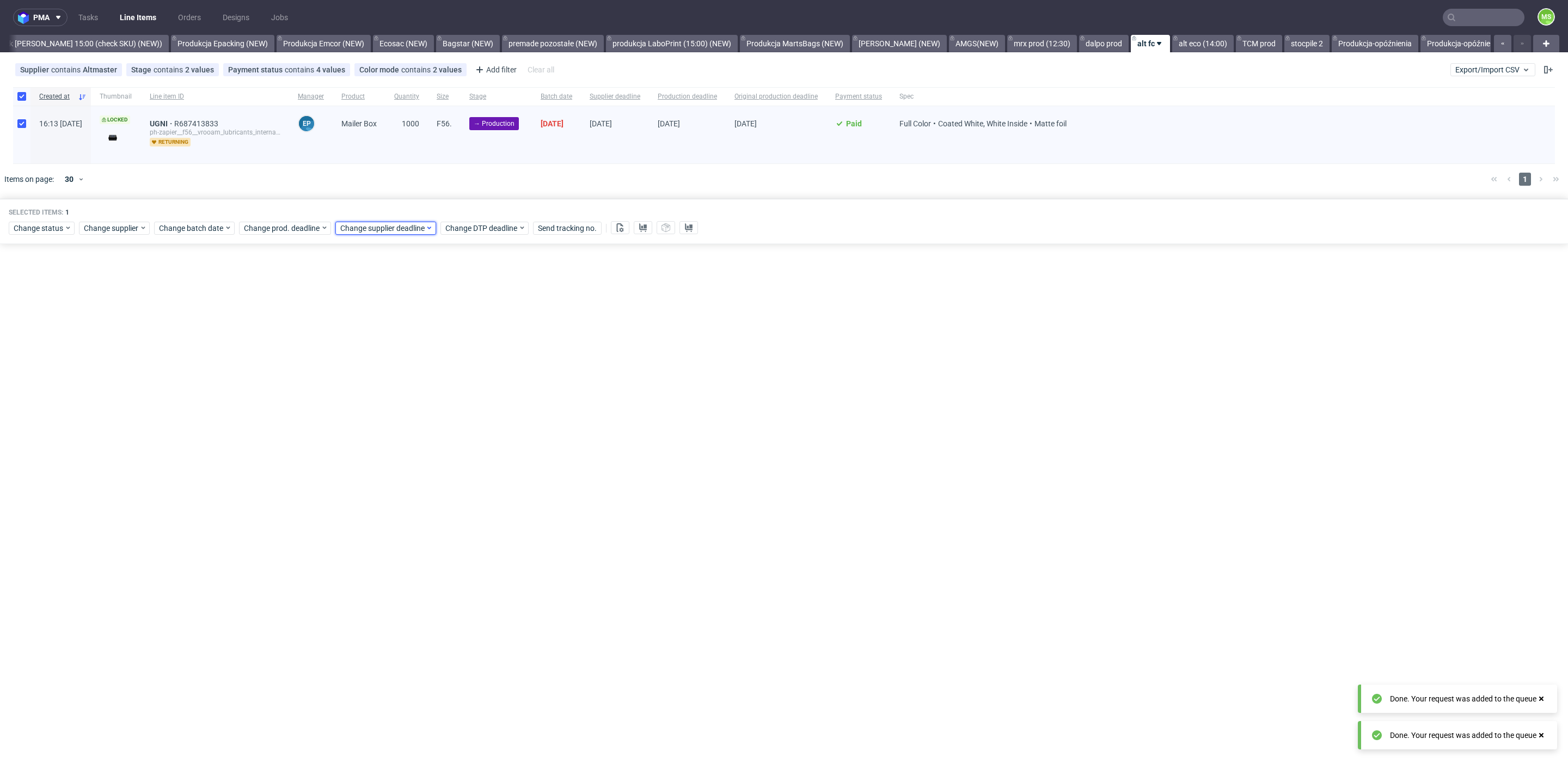
click at [395, 221] on div "Change supplier deadline" at bounding box center [386, 228] width 101 height 13
click at [413, 332] on button "17" at bounding box center [407, 335] width 17 height 17
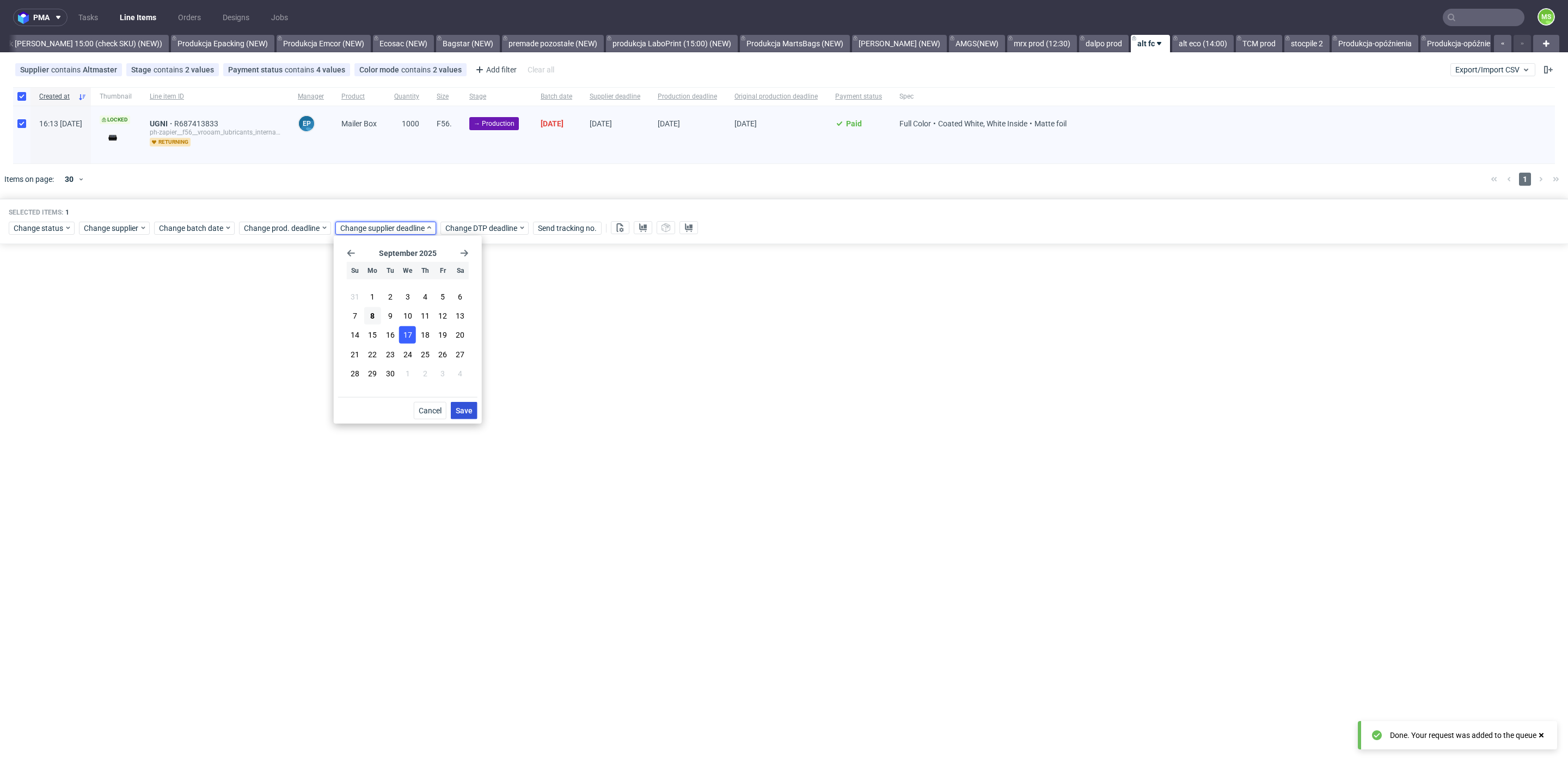
click at [465, 409] on span "Save" at bounding box center [464, 410] width 17 height 7
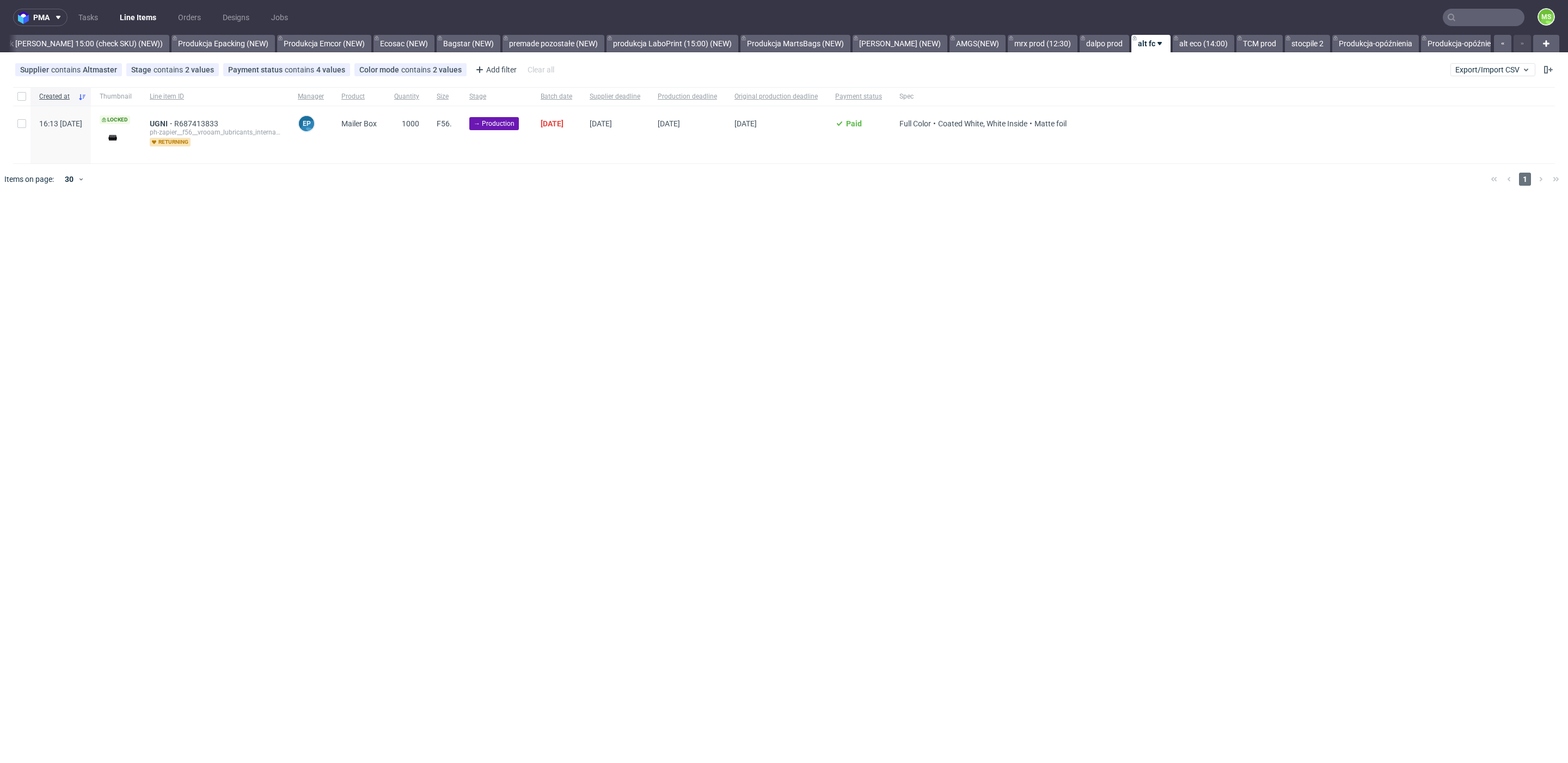
scroll to position [0, 2220]
click at [23, 127] on input "checkbox" at bounding box center [21, 123] width 9 height 9
checkbox input "true"
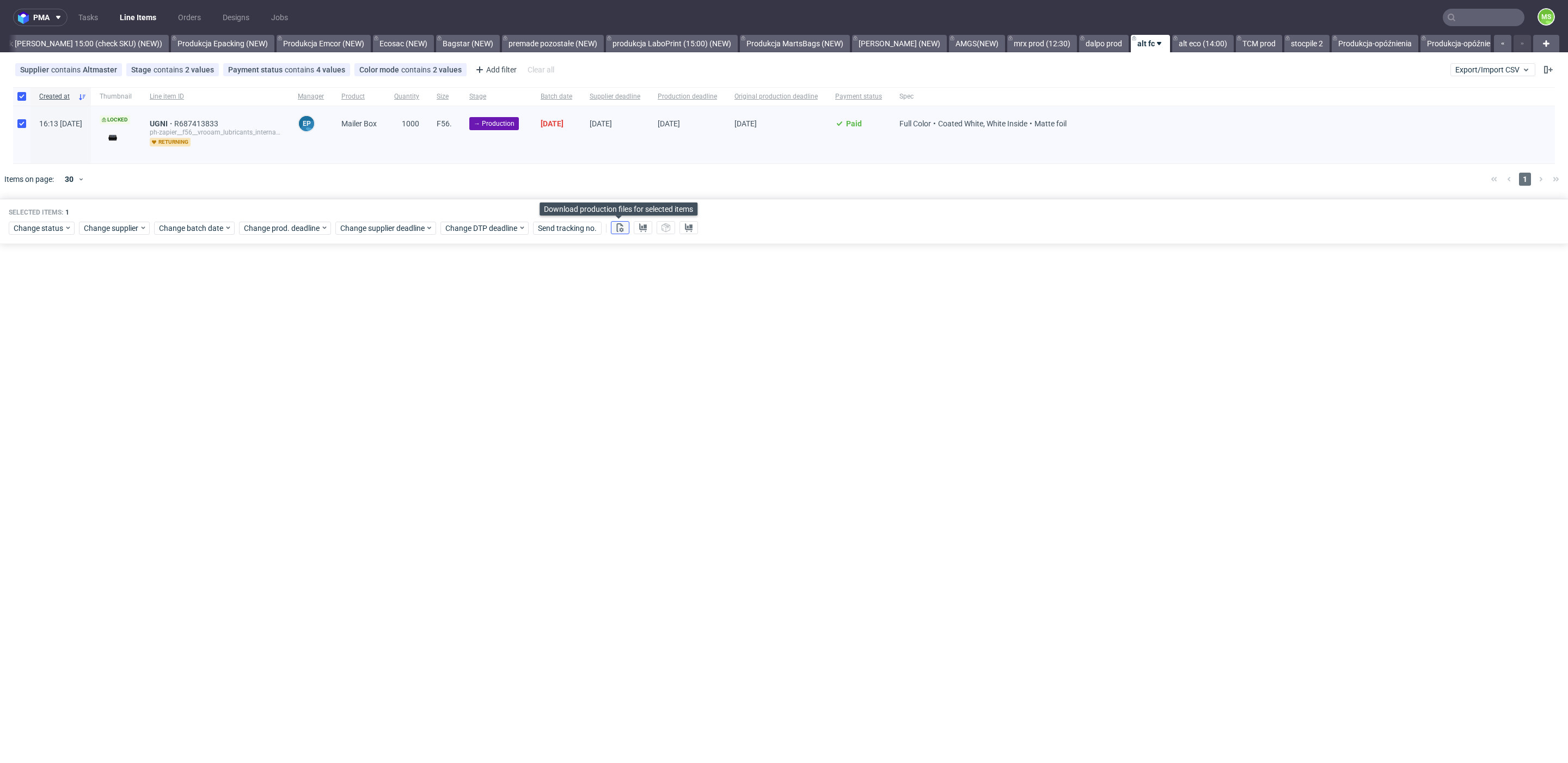
click at [623, 229] on icon at bounding box center [620, 227] width 9 height 9
click at [641, 230] on icon at bounding box center [642, 227] width 9 height 9
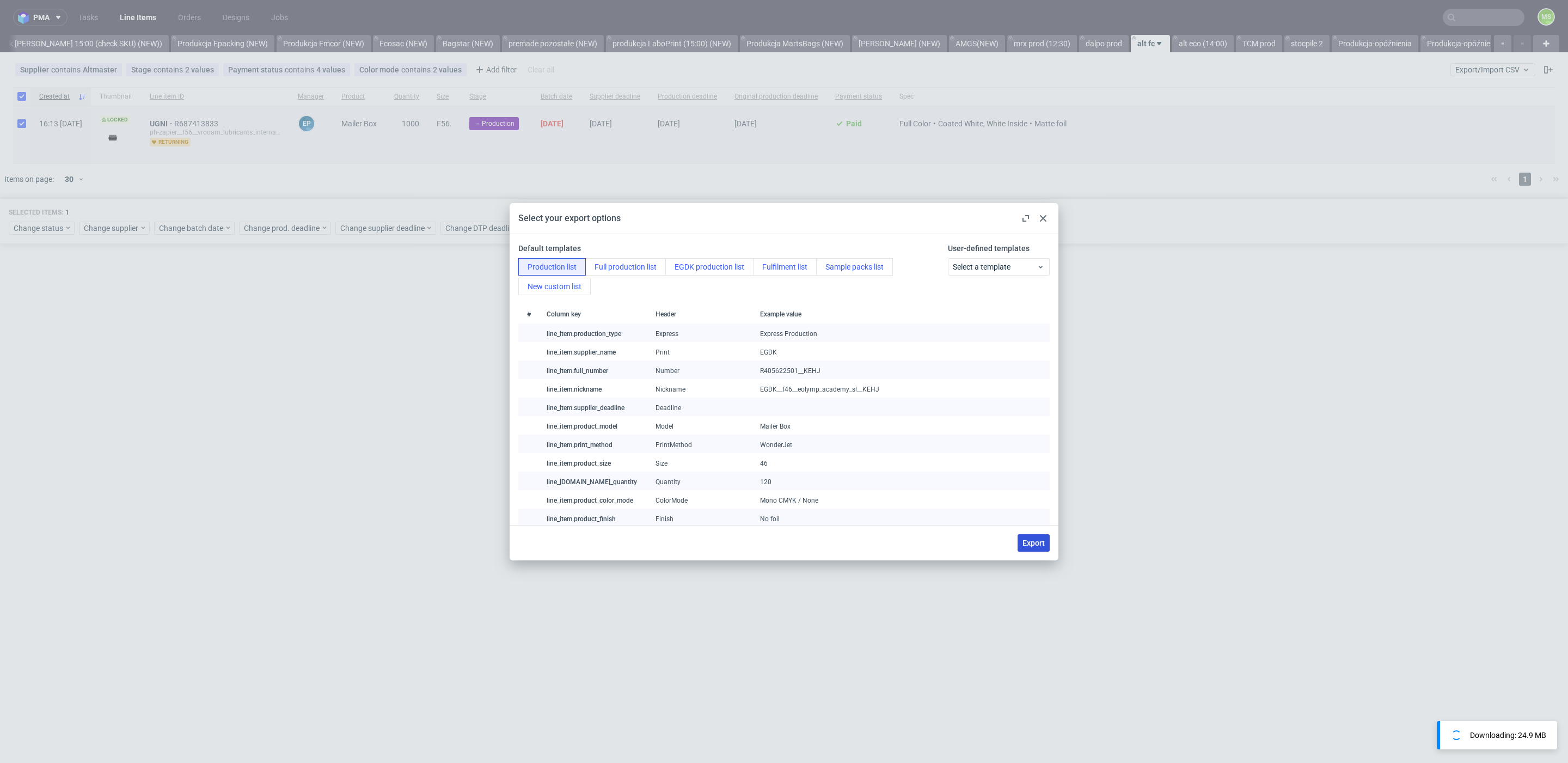
click at [1036, 542] on span "Export" at bounding box center [1034, 542] width 23 height 7
checkbox input "false"
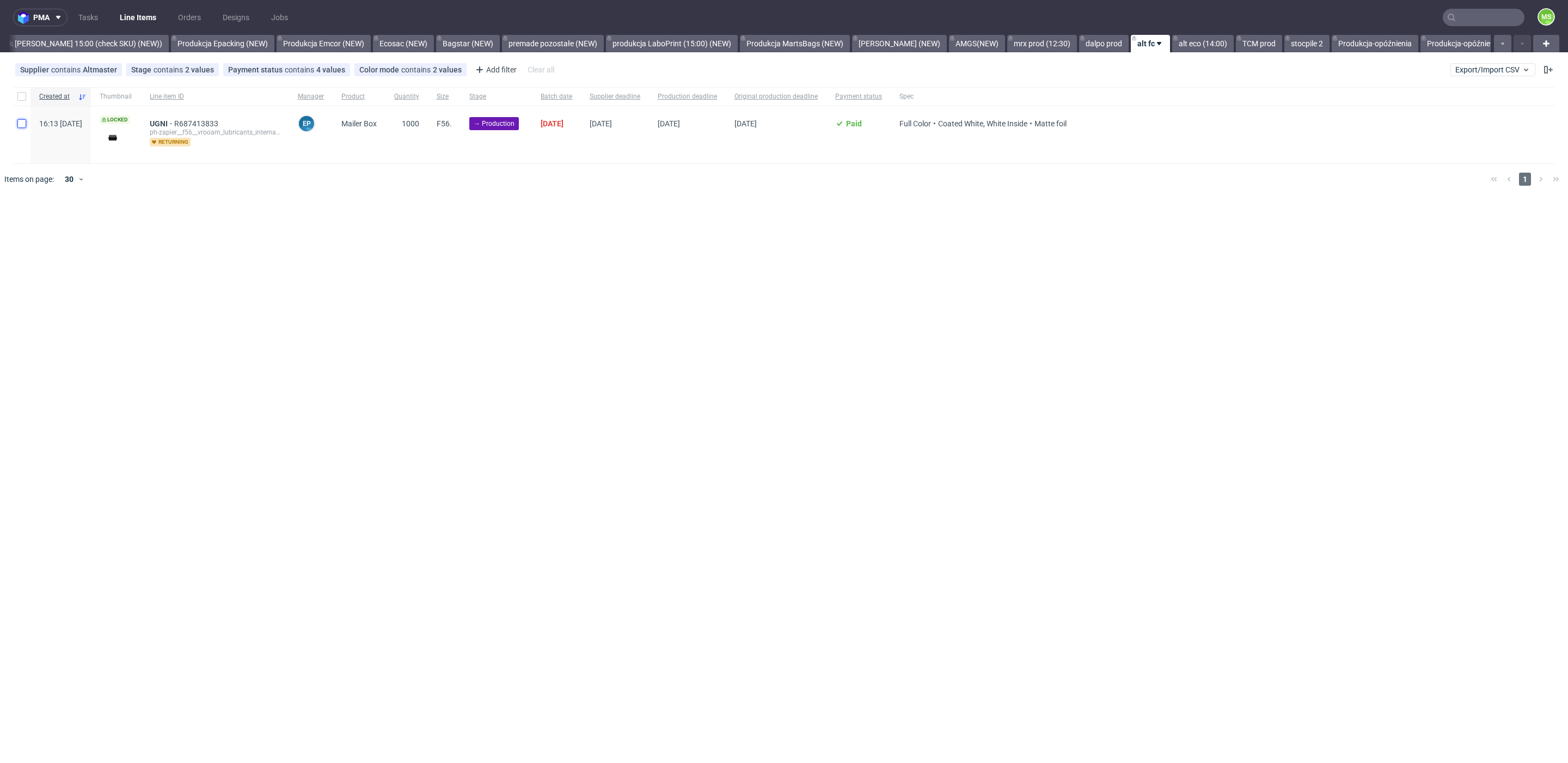
click at [19, 122] on input "checkbox" at bounding box center [21, 123] width 9 height 9
checkbox input "true"
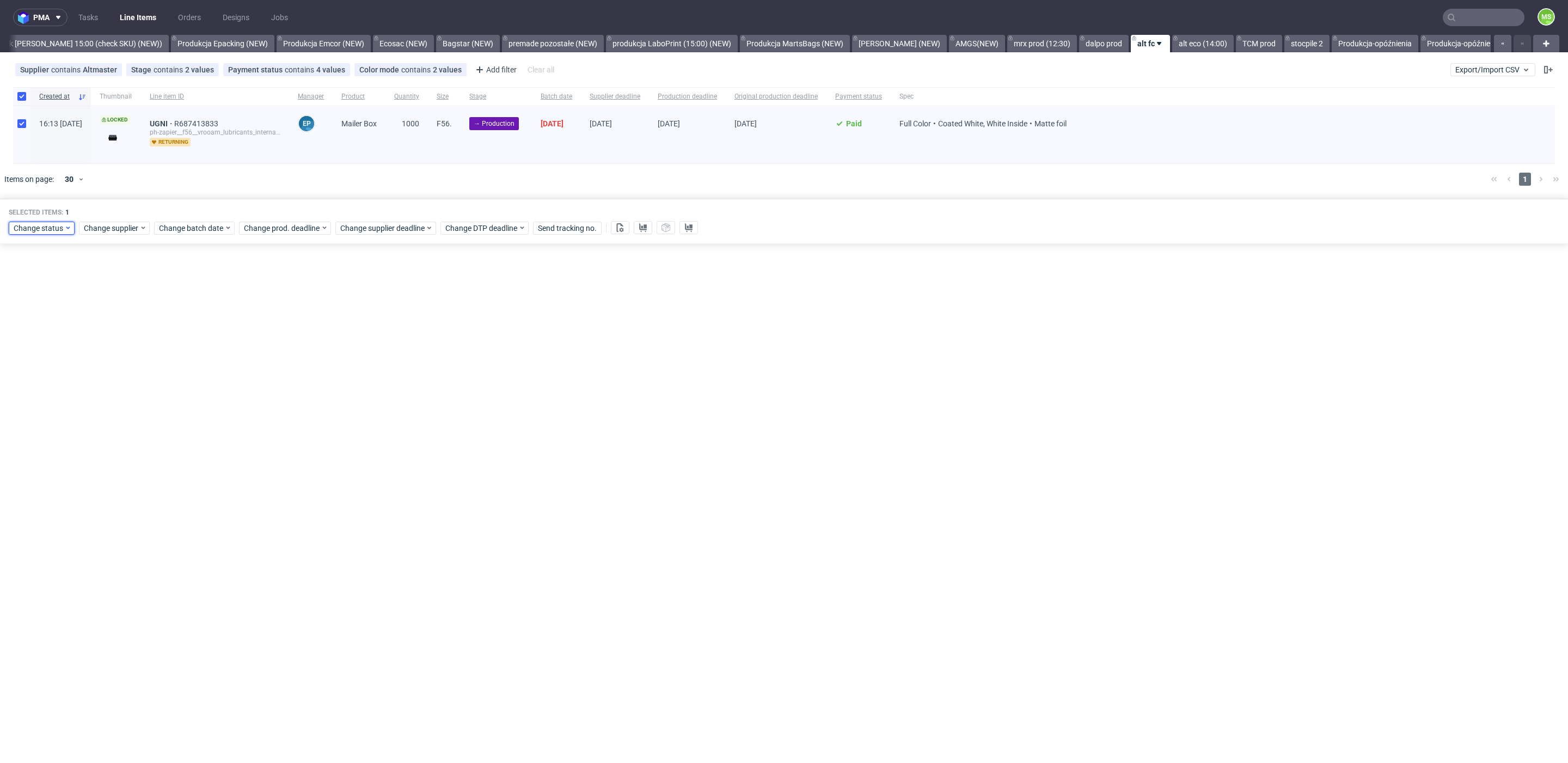
click at [52, 231] on span "Change status" at bounding box center [39, 228] width 50 height 11
click at [58, 293] on span "In Production" at bounding box center [41, 286] width 55 height 15
click at [116, 387] on span "Save" at bounding box center [124, 387] width 17 height 7
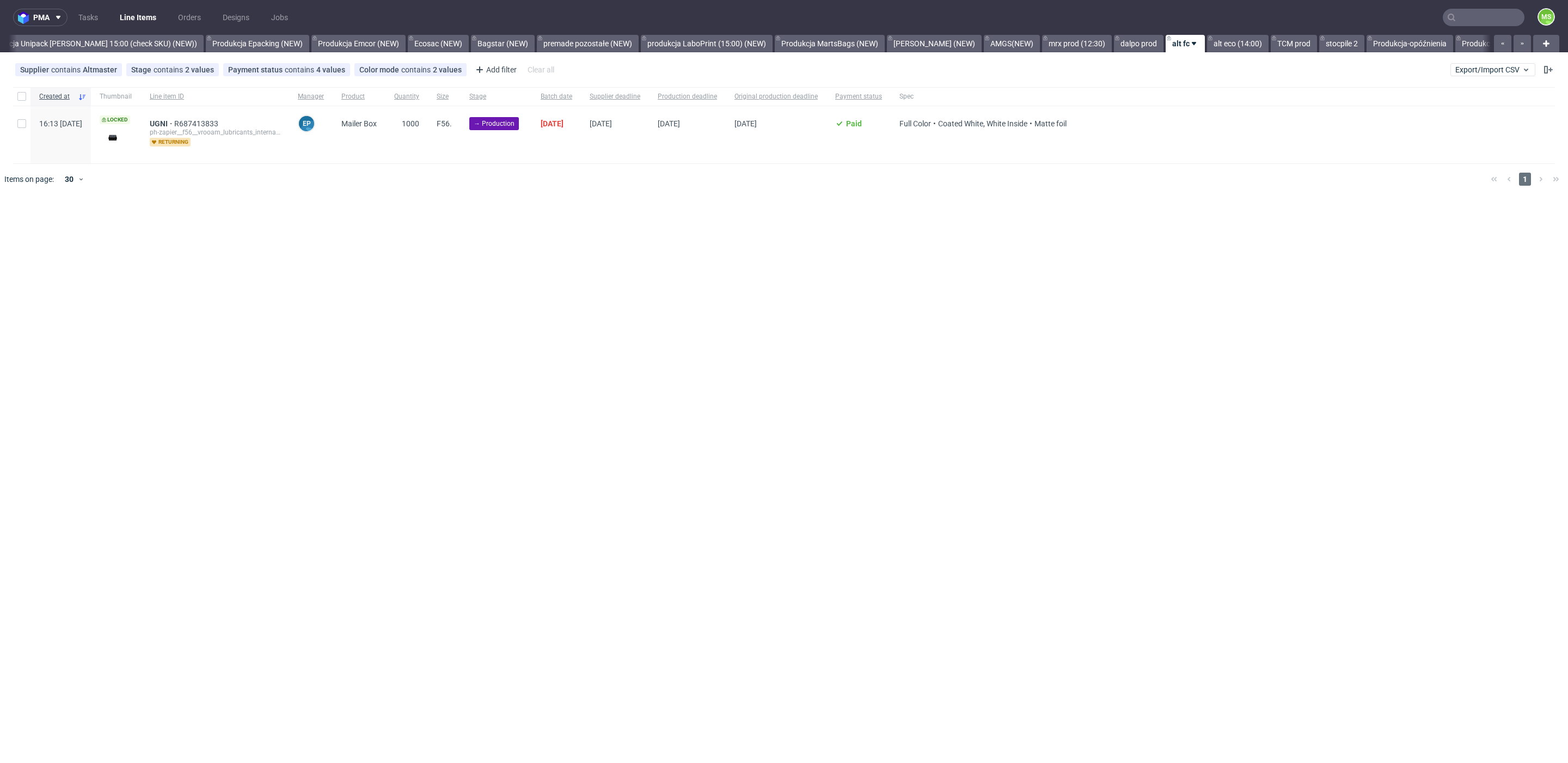
scroll to position [0, 2220]
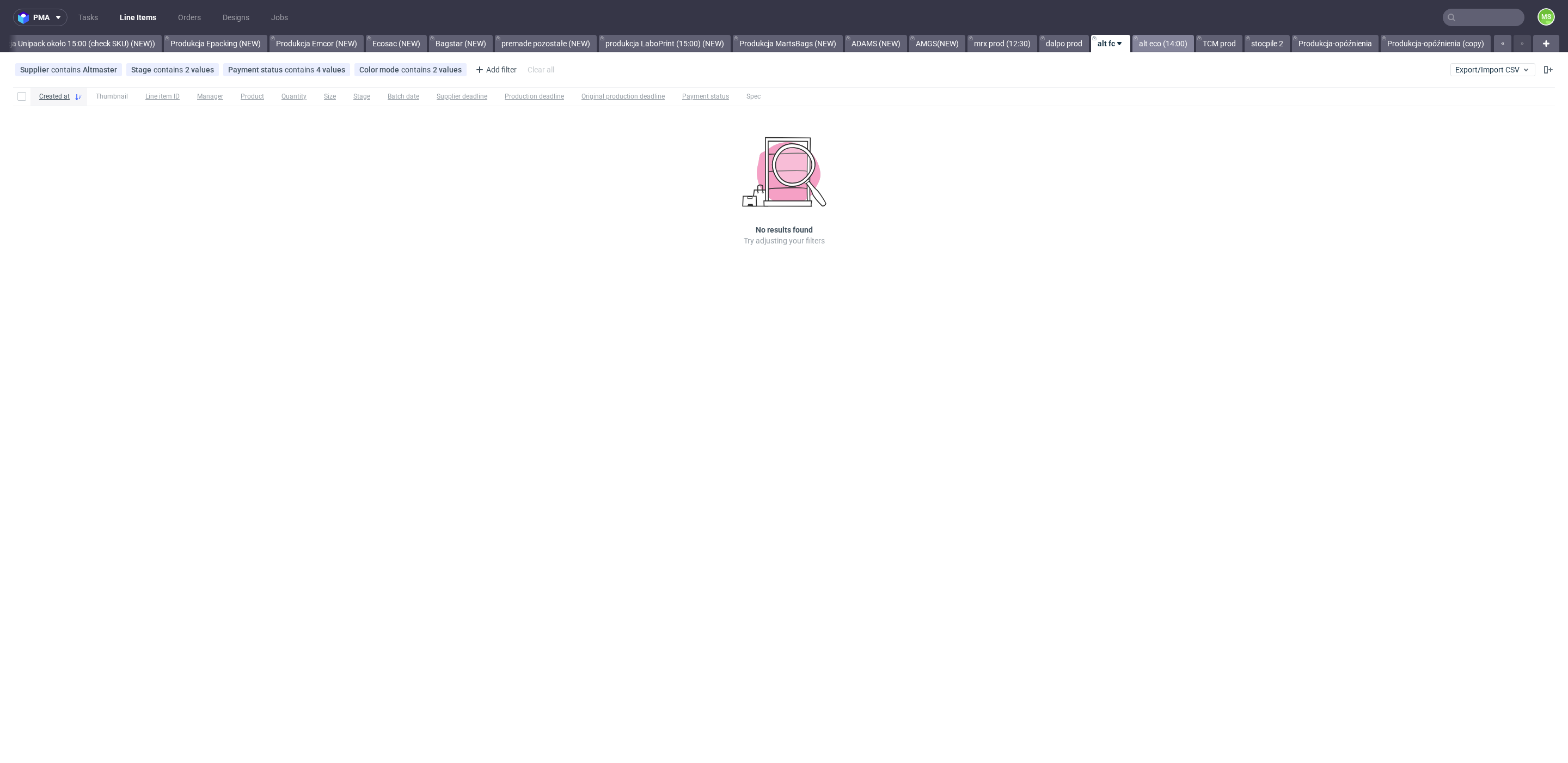
click at [1159, 43] on link "alt eco (14:00)" at bounding box center [1163, 43] width 62 height 17
click at [1222, 41] on link "TCM prod" at bounding box center [1219, 43] width 47 height 17
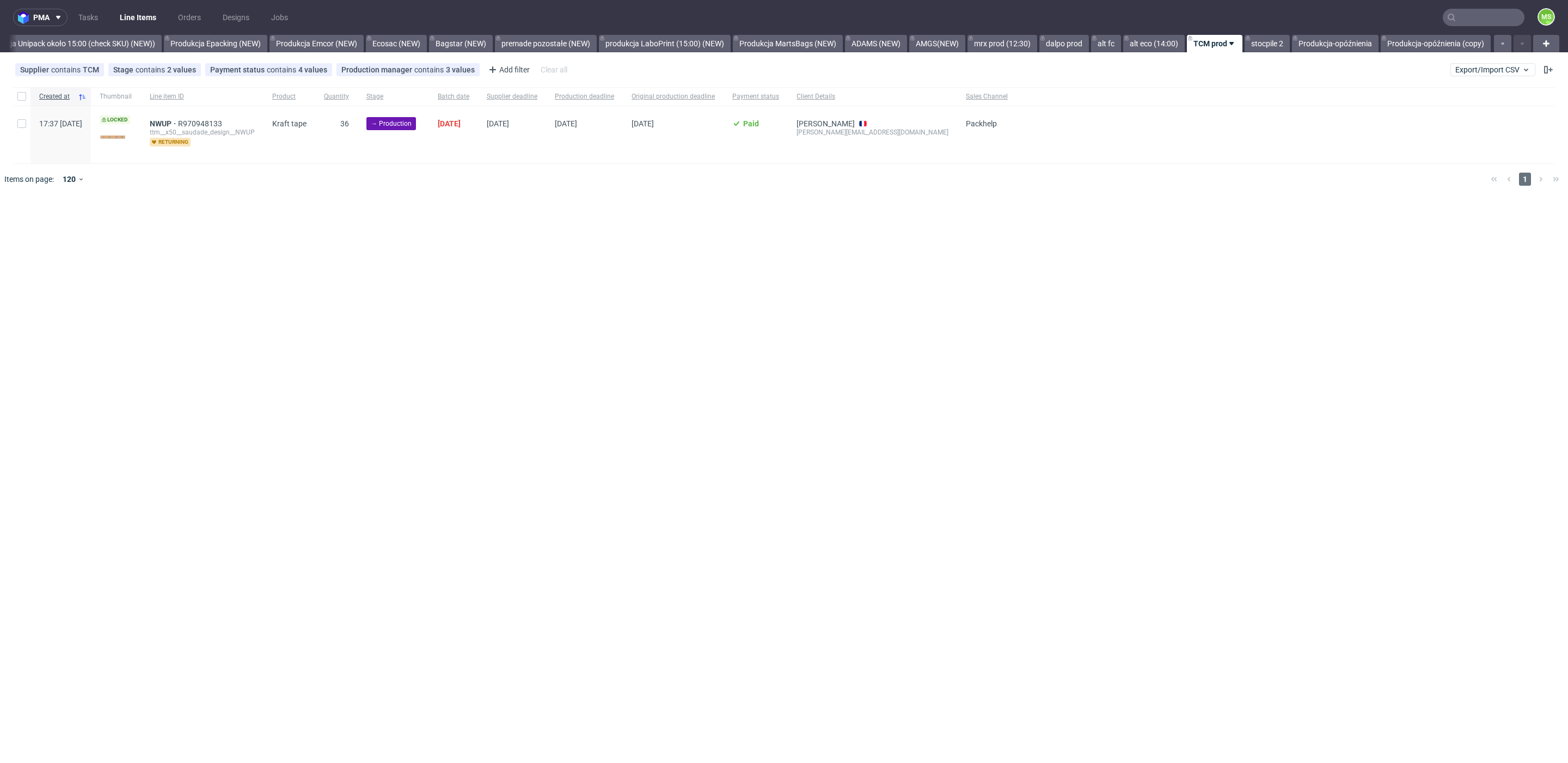
click at [27, 122] on div at bounding box center [22, 135] width 17 height 57
checkbox input "true"
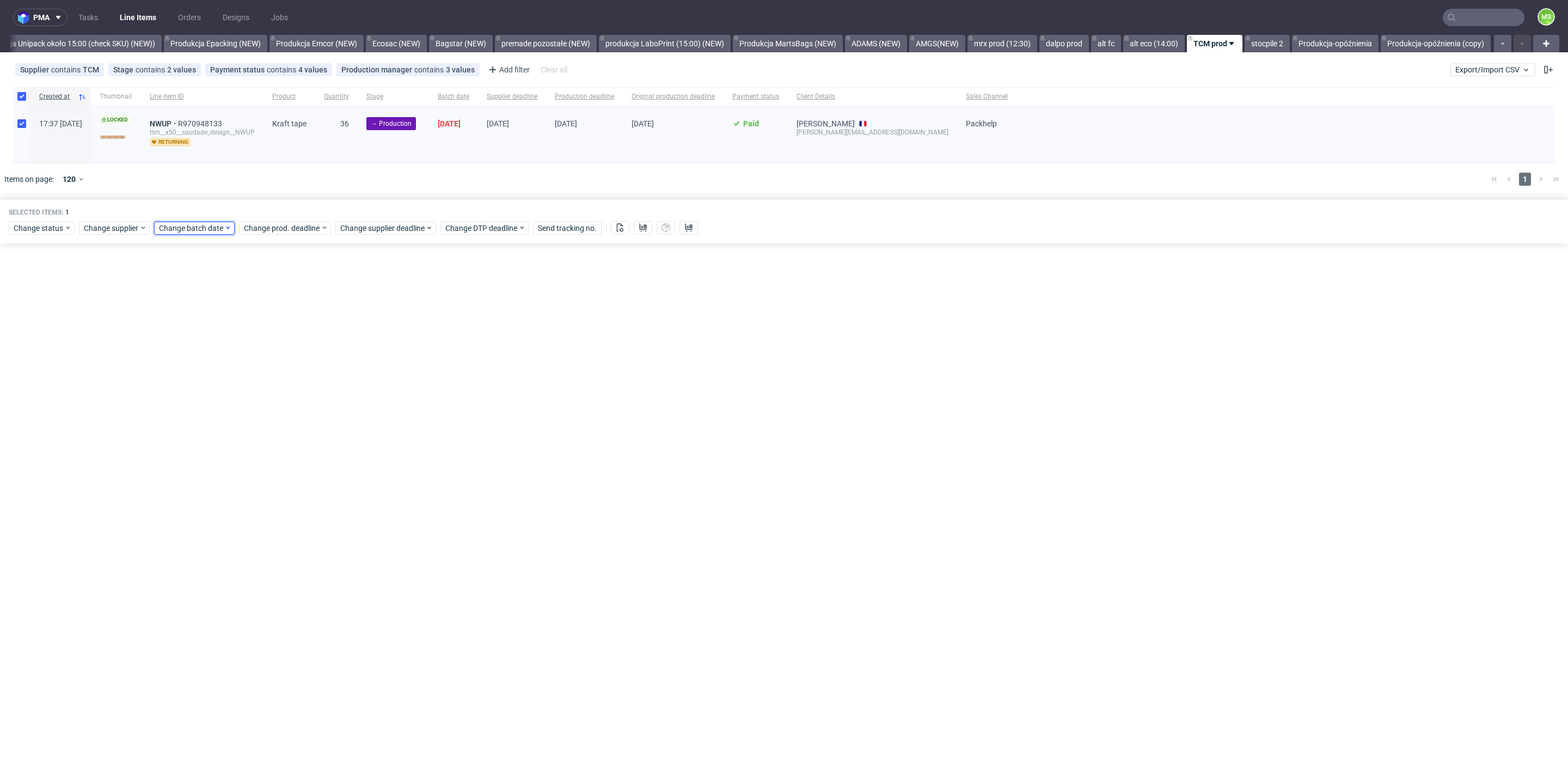
click at [181, 224] on span "Change batch date" at bounding box center [191, 228] width 65 height 11
click at [193, 316] on span "8" at bounding box center [192, 316] width 5 height 11
drag, startPoint x: 293, startPoint y: 409, endPoint x: 353, endPoint y: 261, distance: 159.7
click at [293, 409] on button "Save" at bounding box center [283, 411] width 27 height 17
click at [323, 234] on div "Selected items: 1 Change status Change supplier Change batch date Change prod. …" at bounding box center [784, 221] width 1568 height 45
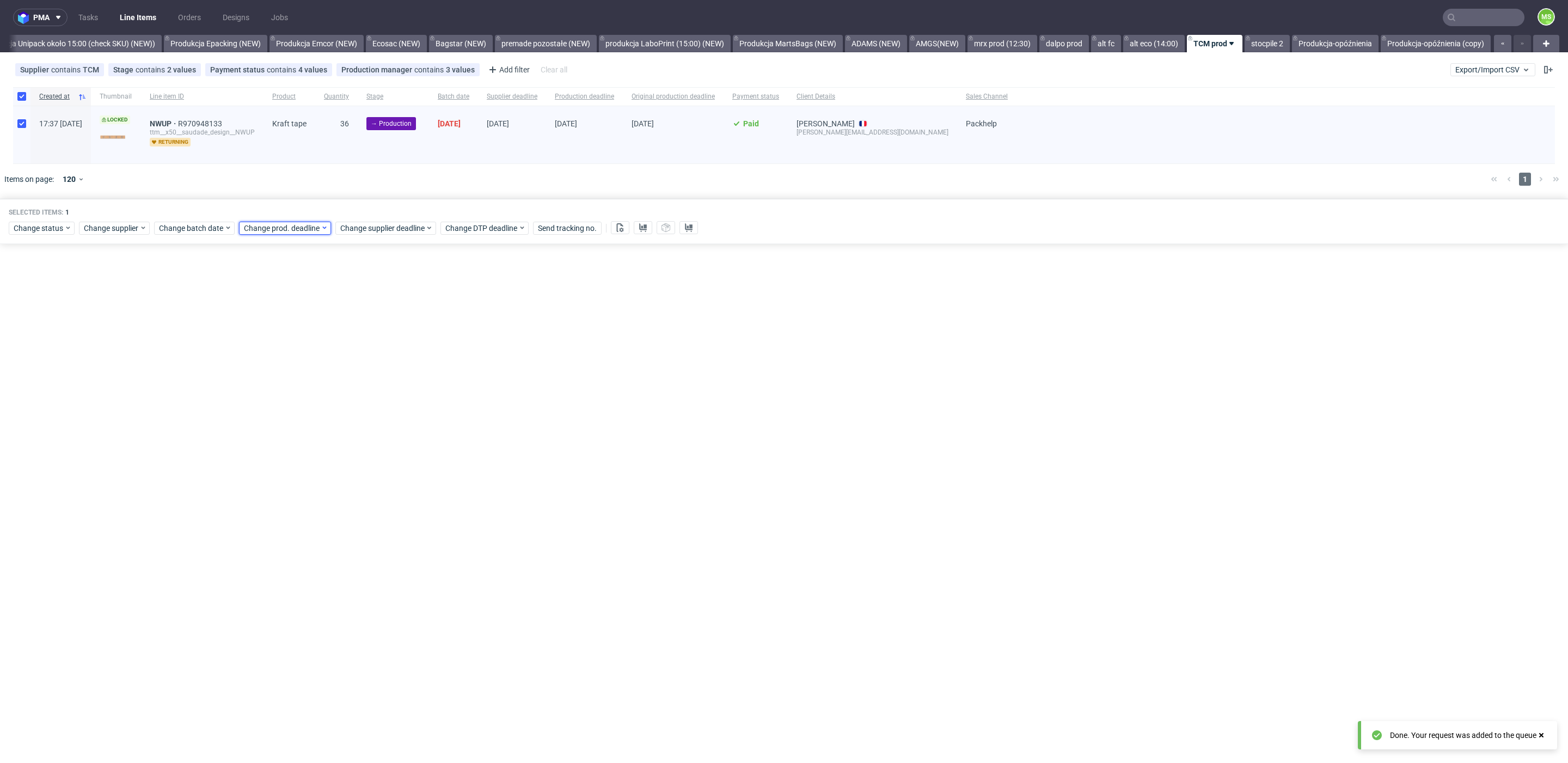
click at [318, 231] on span "Change prod. deadline" at bounding box center [282, 228] width 77 height 11
click at [277, 369] on span "29" at bounding box center [276, 374] width 9 height 11
click at [372, 407] on span "Save" at bounding box center [367, 410] width 17 height 7
click at [389, 231] on span "Change supplier deadline" at bounding box center [383, 228] width 85 height 11
drag, startPoint x: 374, startPoint y: 368, endPoint x: 446, endPoint y: 389, distance: 75.0
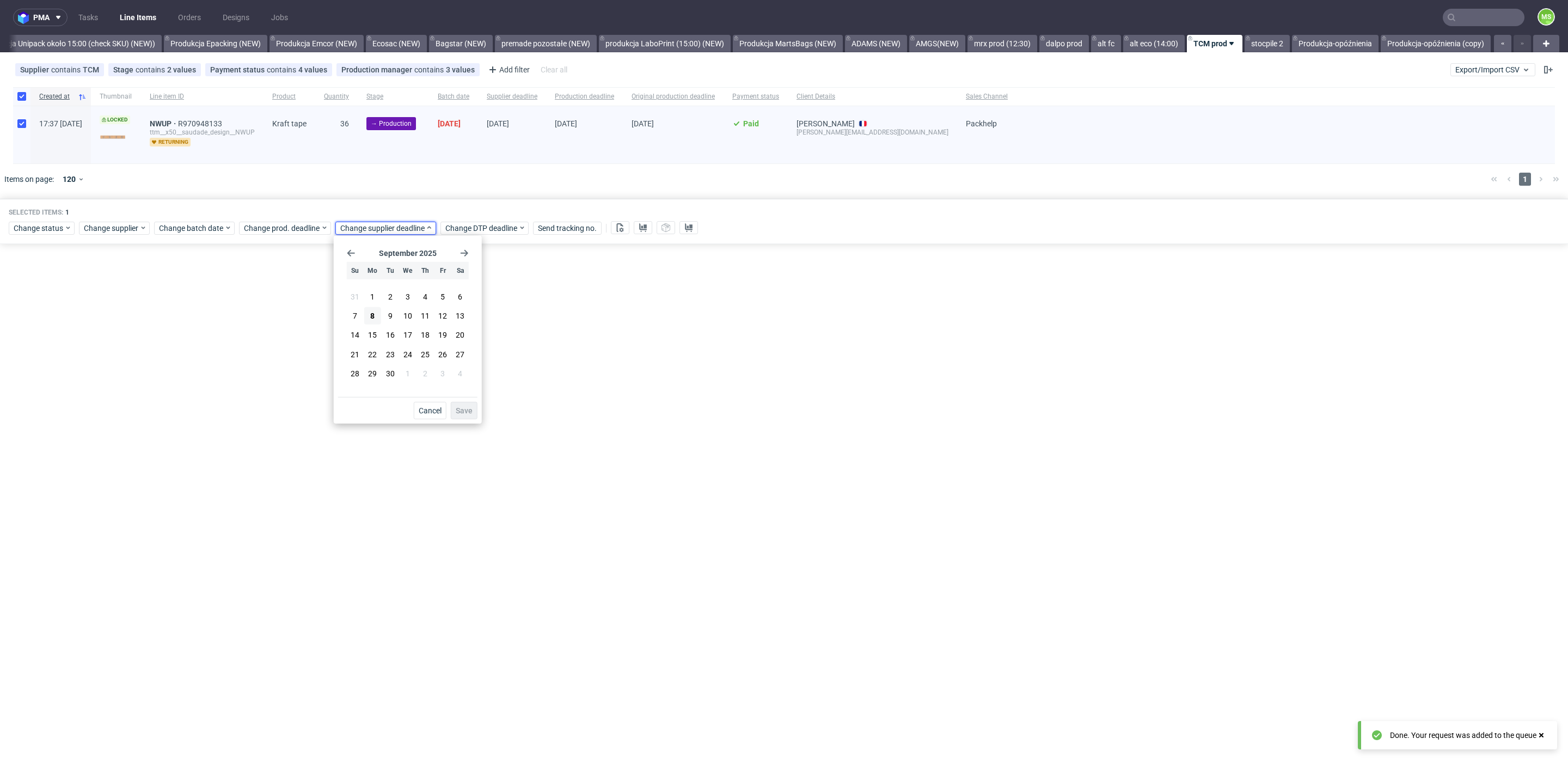
click at [377, 368] on button "29" at bounding box center [372, 374] width 17 height 17
click at [462, 411] on span "Save" at bounding box center [464, 410] width 17 height 7
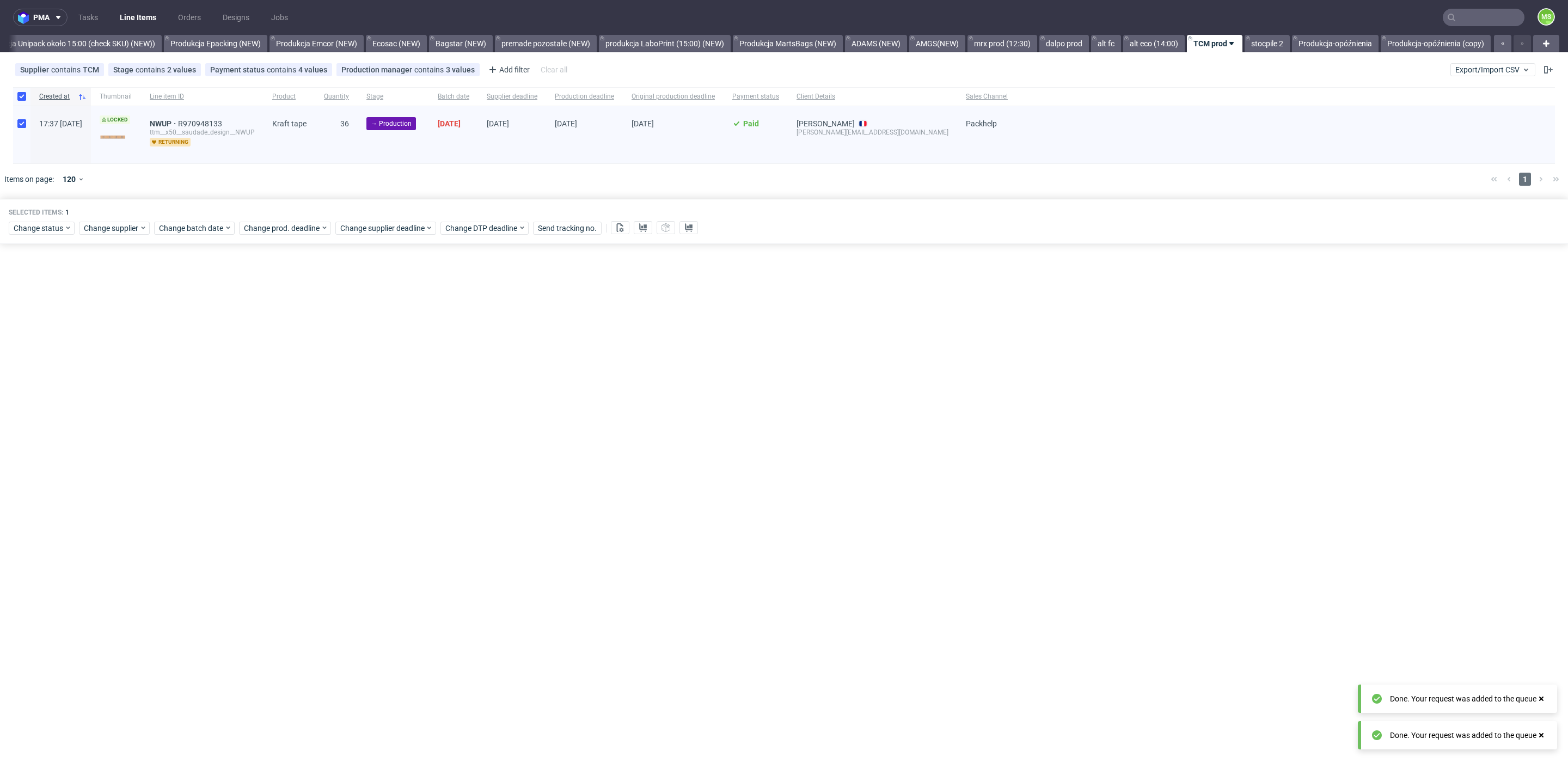
scroll to position [0, 0]
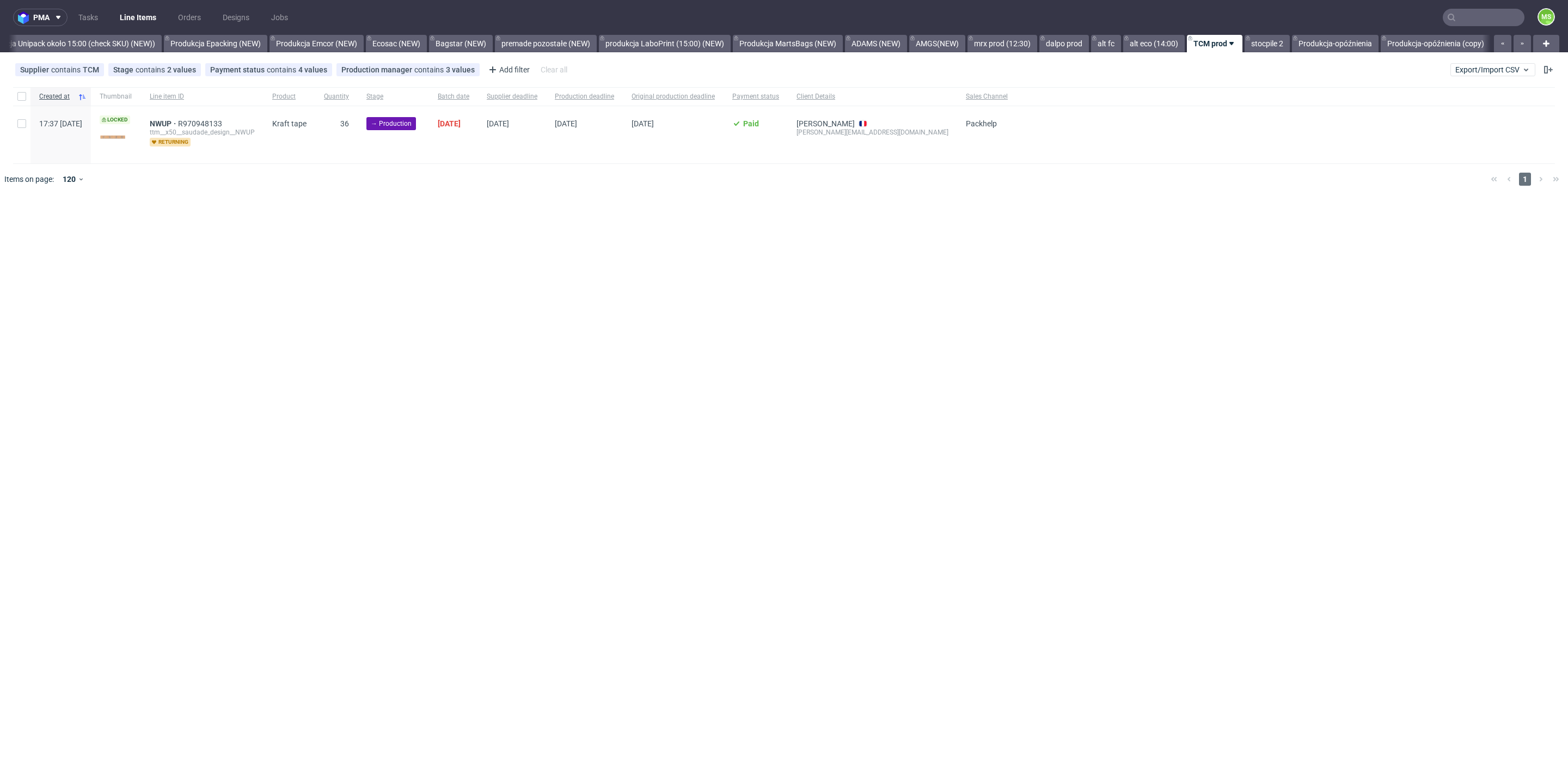
scroll to position [0, 2220]
click at [23, 125] on input "checkbox" at bounding box center [21, 123] width 9 height 9
checkbox input "true"
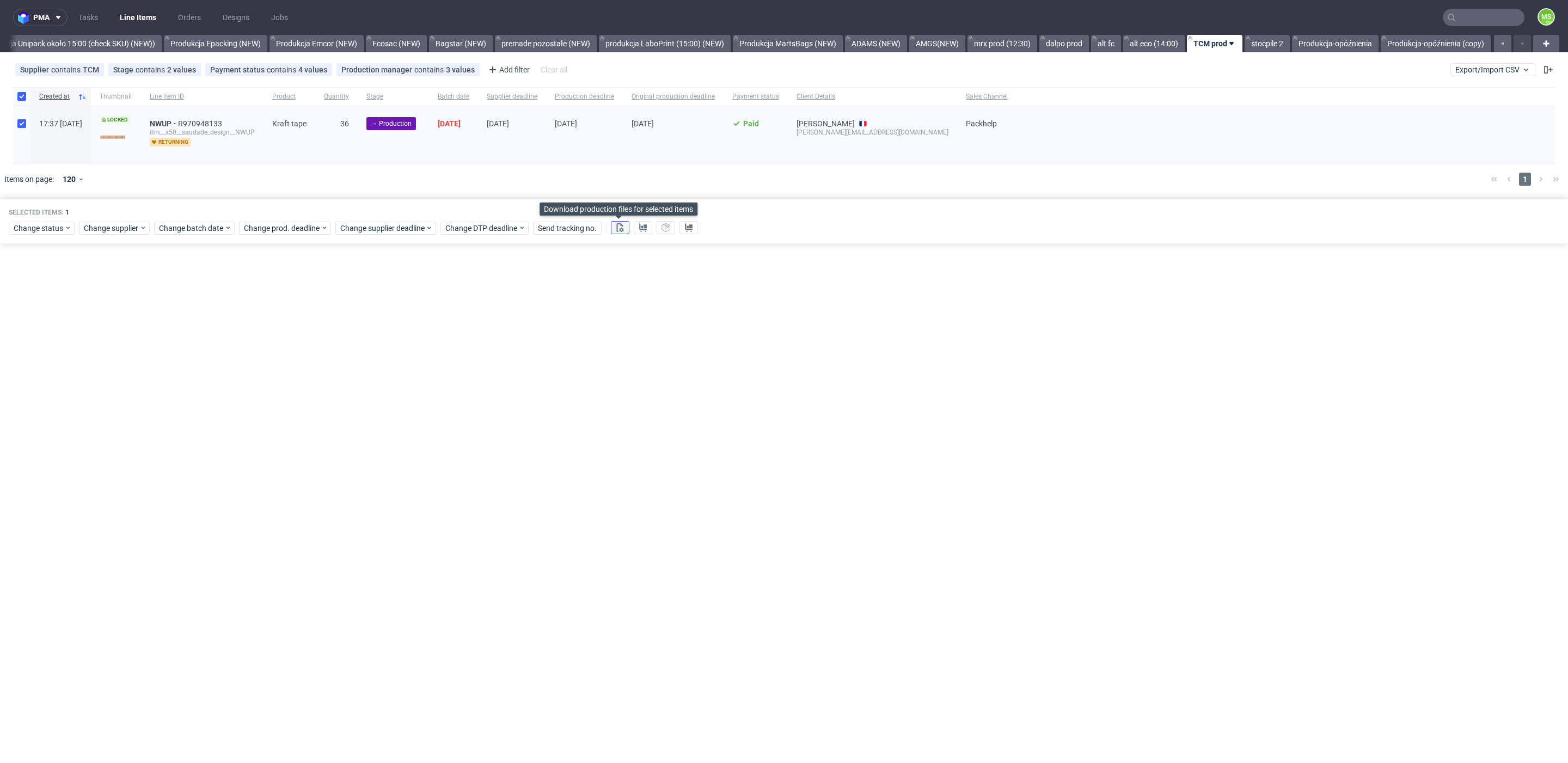
click at [622, 225] on icon at bounding box center [620, 227] width 9 height 9
click at [645, 223] on icon at bounding box center [642, 227] width 9 height 9
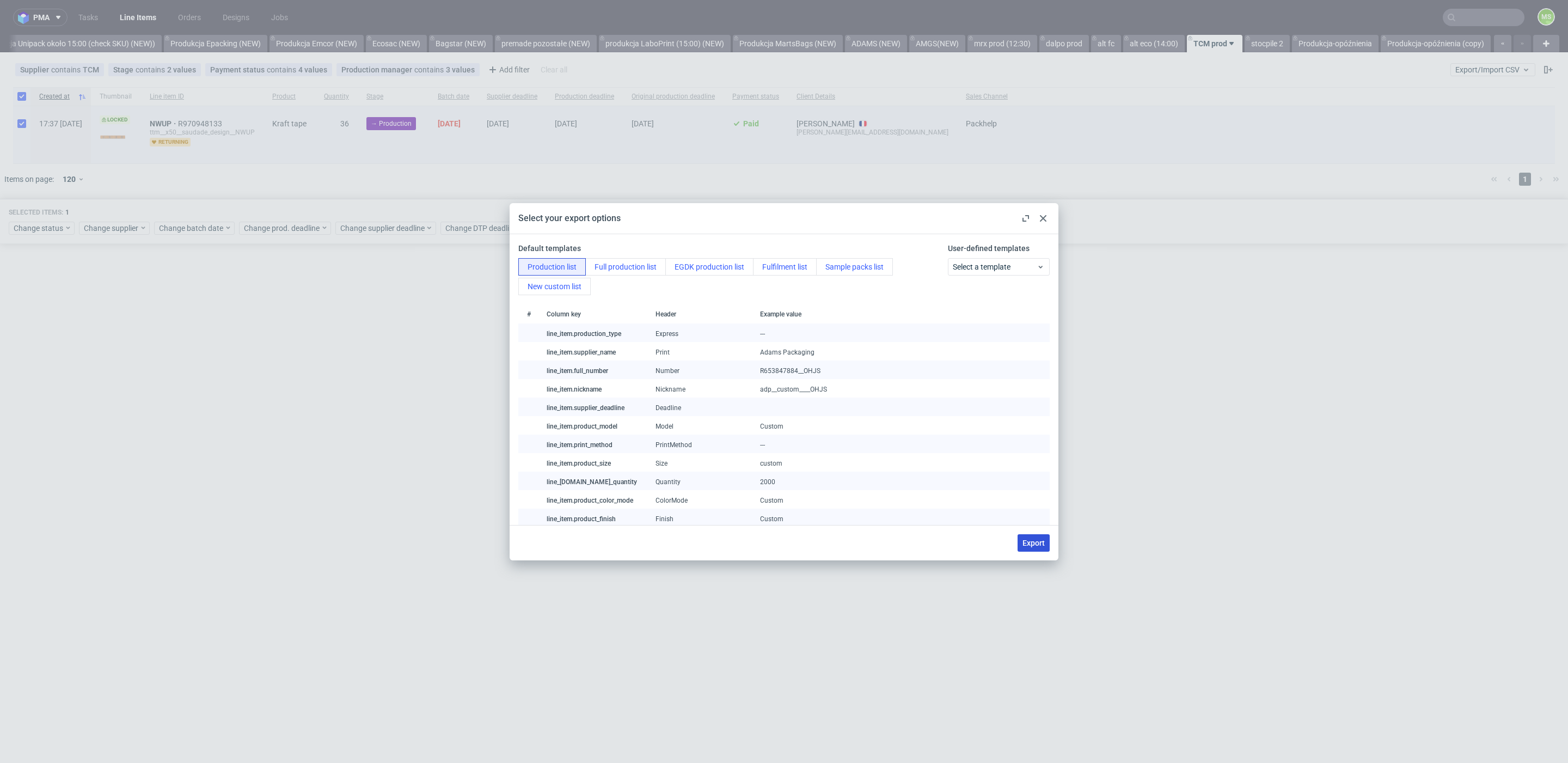
click at [1041, 543] on span "Export" at bounding box center [1034, 542] width 23 height 7
checkbox input "false"
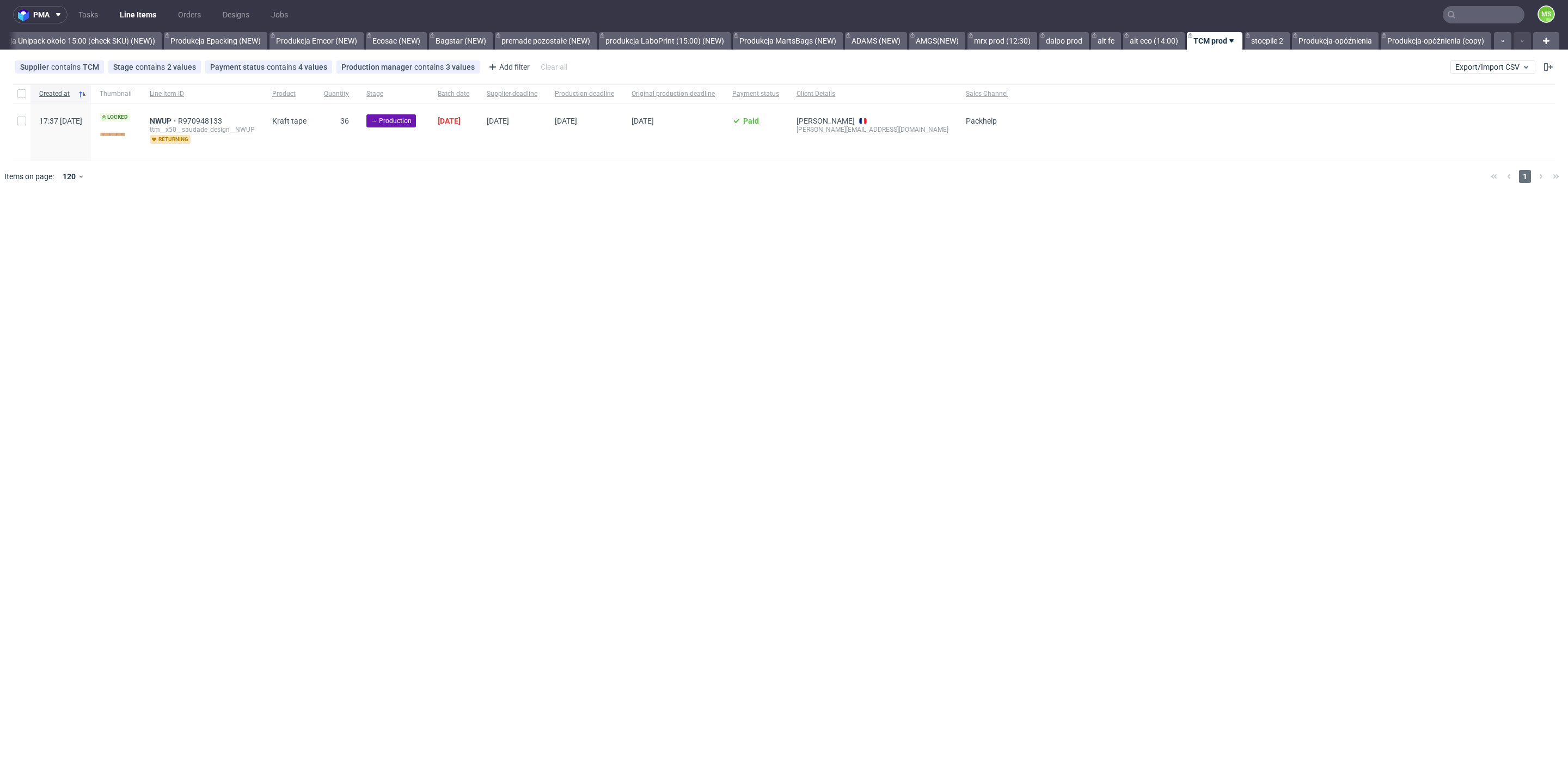
scroll to position [0, 0]
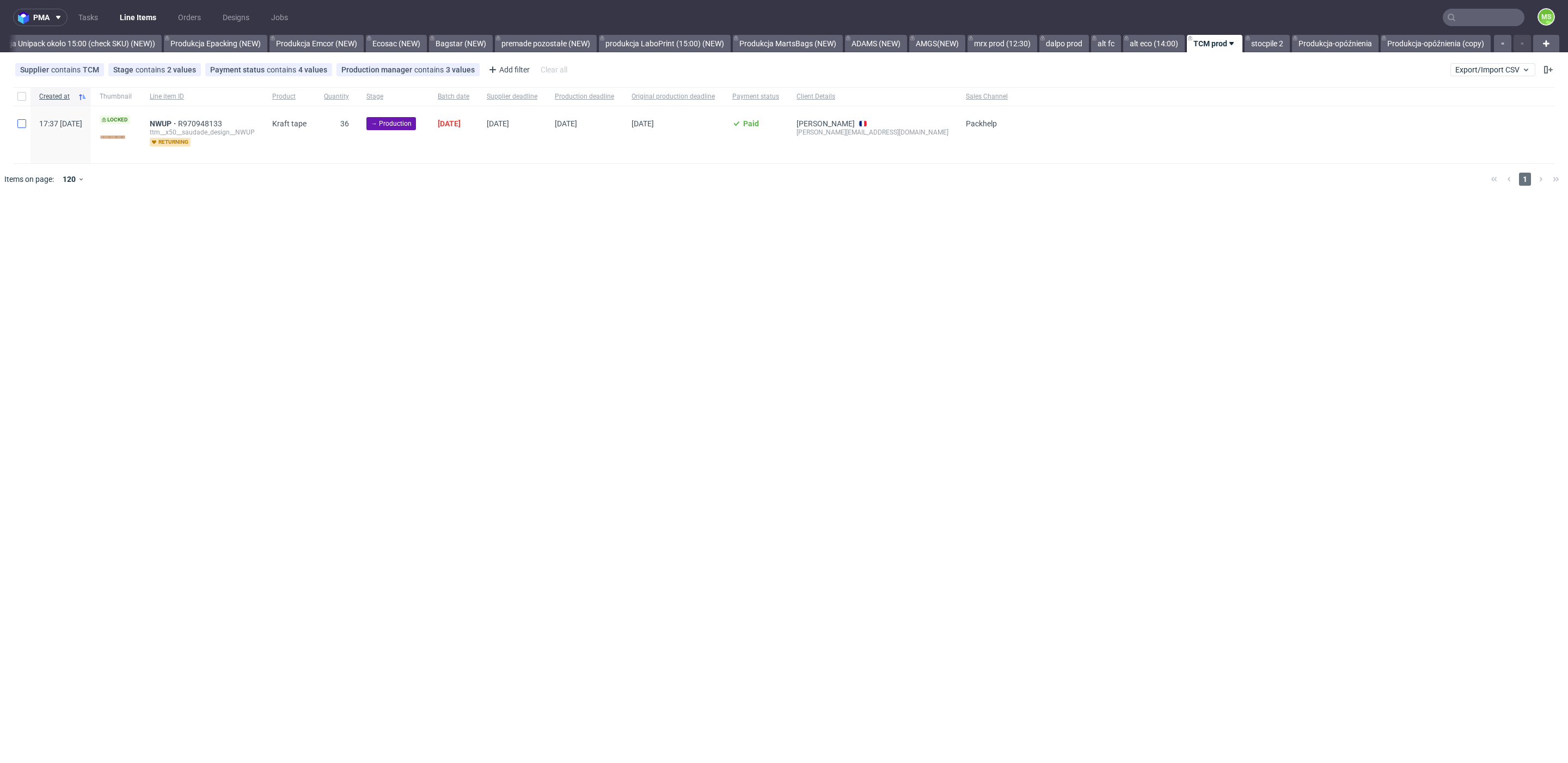
drag, startPoint x: 34, startPoint y: 116, endPoint x: 25, endPoint y: 124, distance: 12.0
click at [33, 117] on div "17:37 Tue 02.09.2025" at bounding box center [60, 135] width 60 height 57
click at [23, 126] on input "checkbox" at bounding box center [21, 123] width 9 height 9
checkbox input "true"
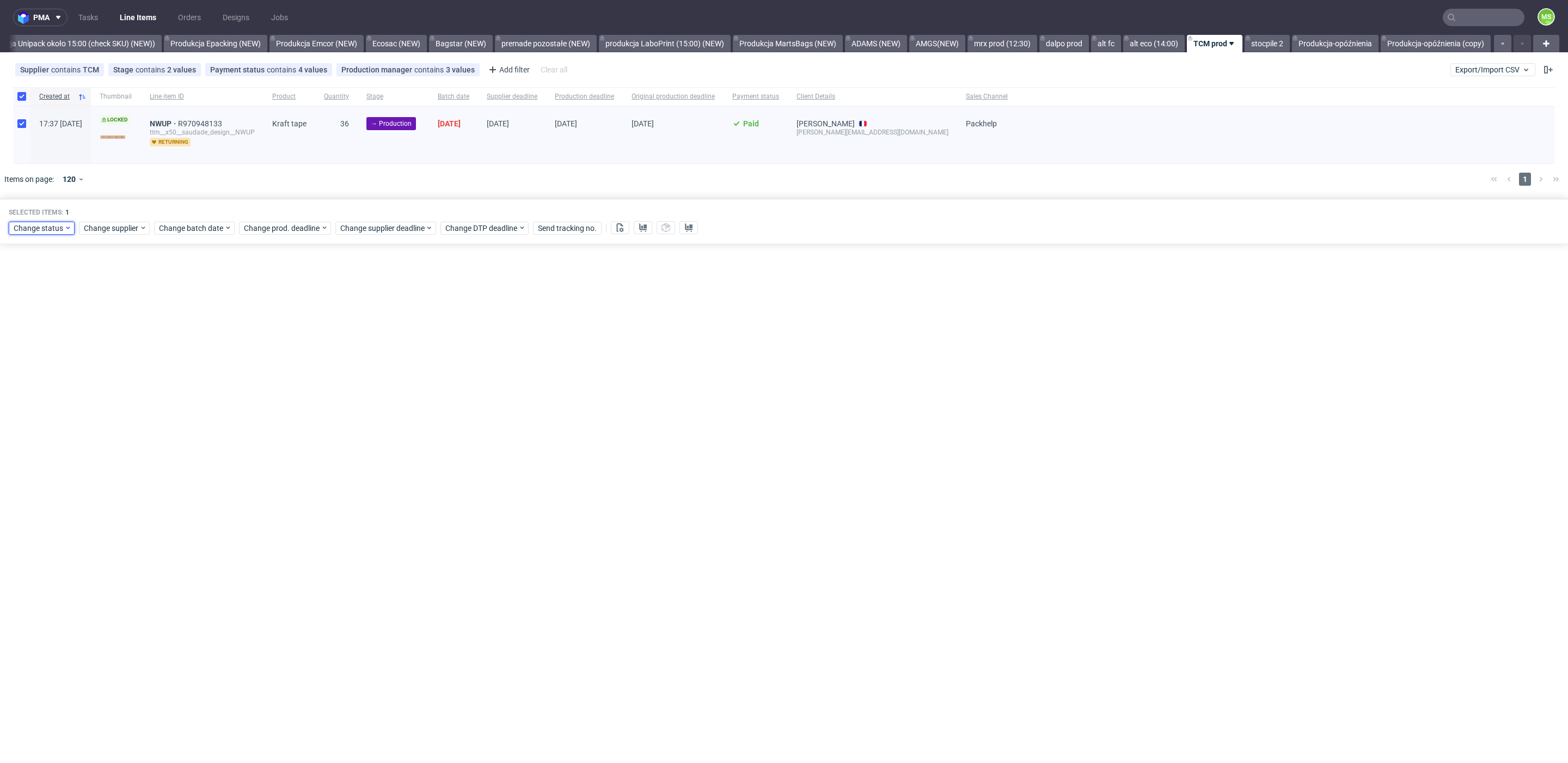
click at [58, 223] on span "Change status" at bounding box center [39, 228] width 50 height 11
click at [53, 288] on span "In Production" at bounding box center [41, 286] width 55 height 15
click at [117, 386] on span "Save" at bounding box center [124, 387] width 17 height 7
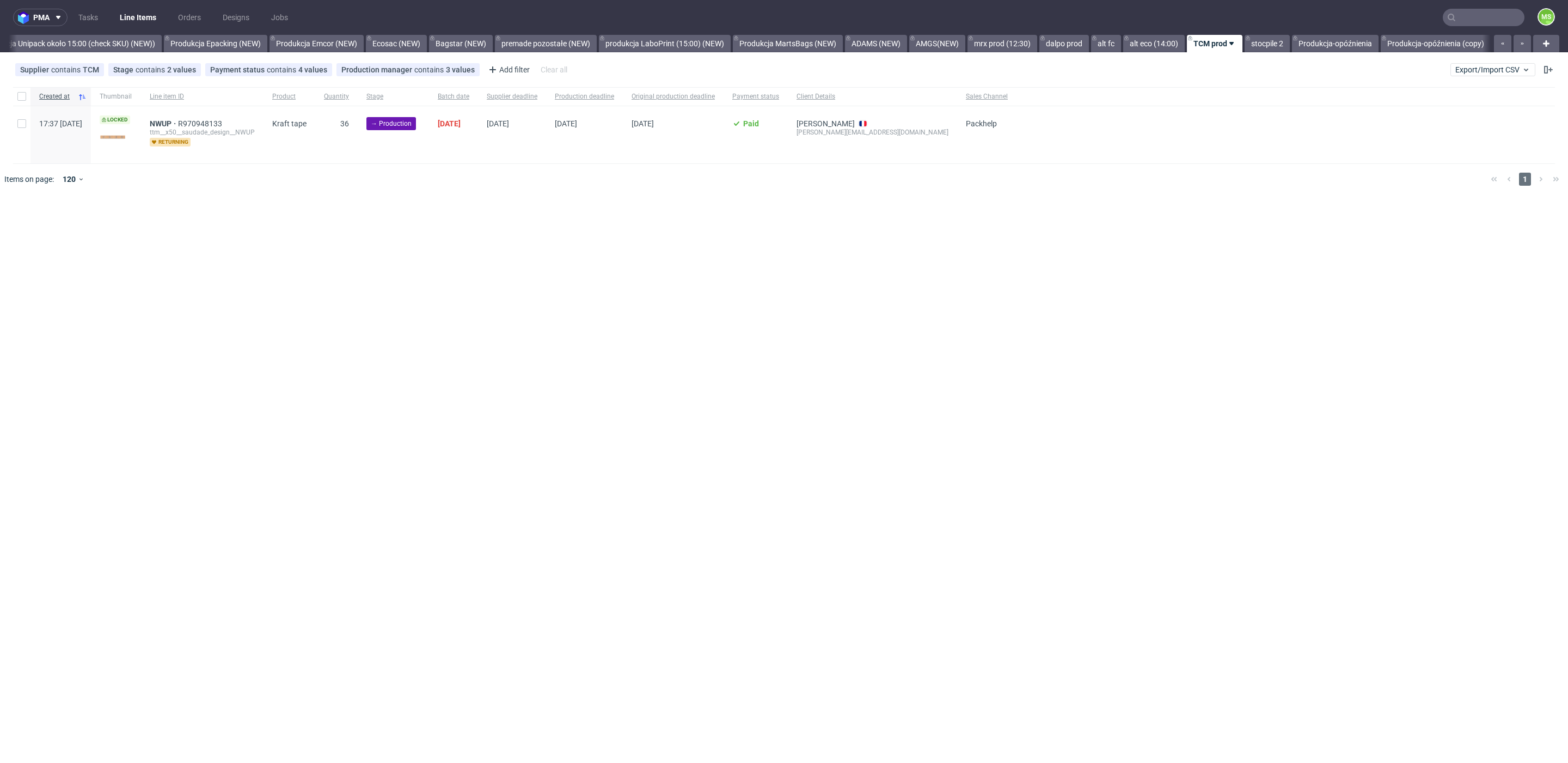
scroll to position [0, 2220]
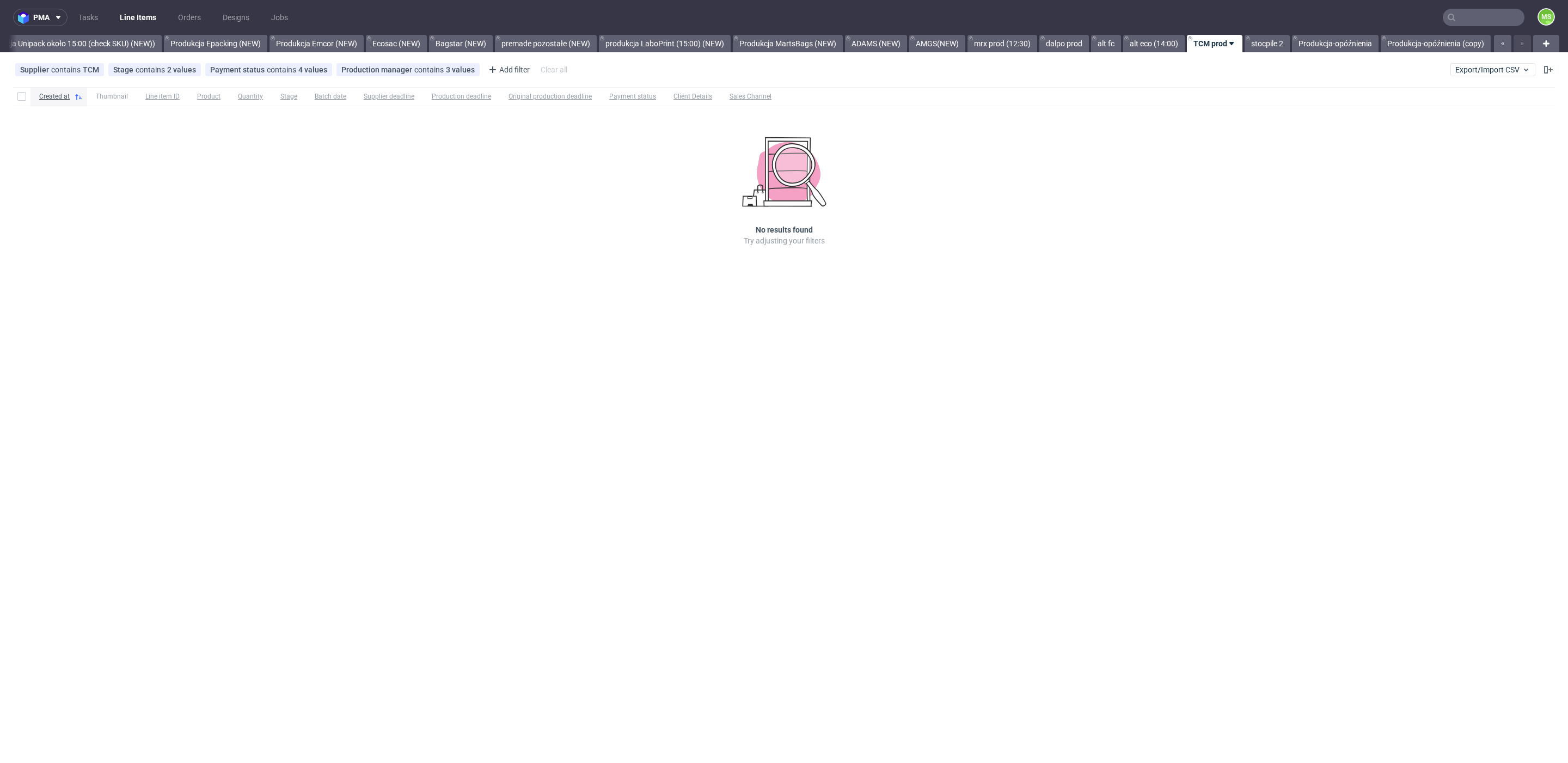
scroll to position [0, 2220]
